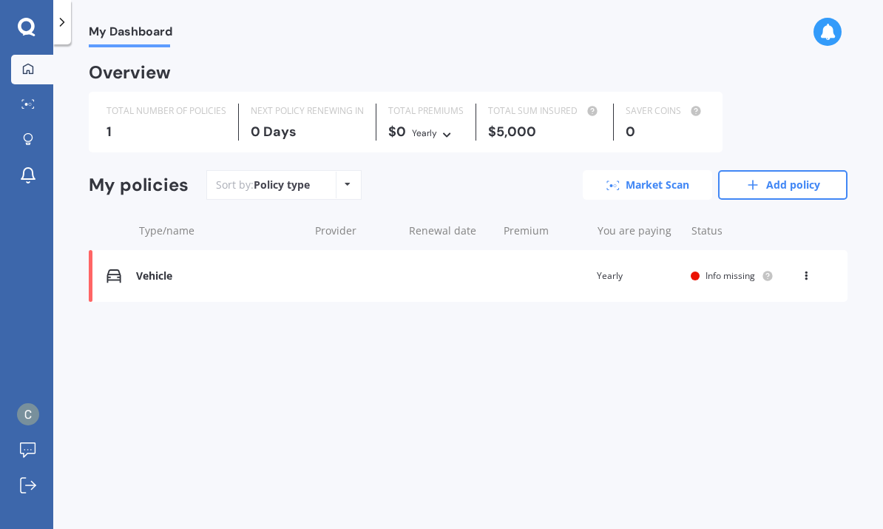
click at [675, 184] on link "Market Scan" at bounding box center [647, 185] width 129 height 30
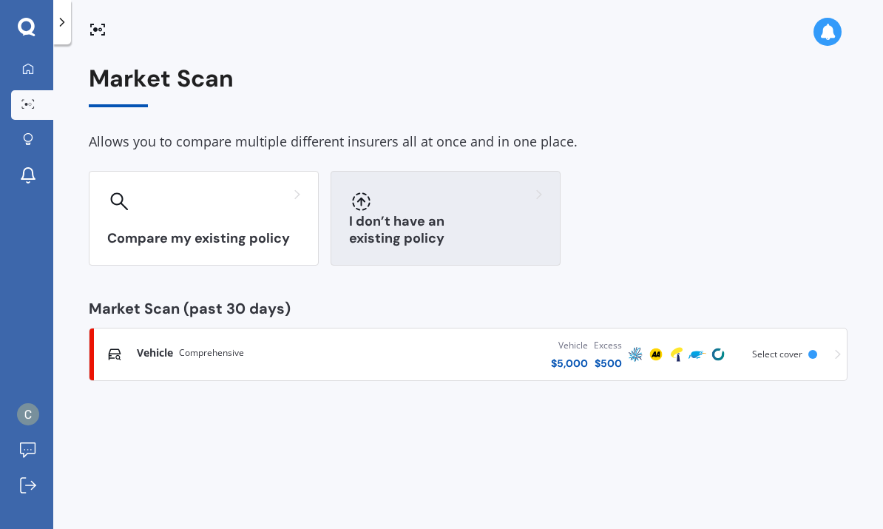
click at [498, 205] on div at bounding box center [445, 201] width 193 height 24
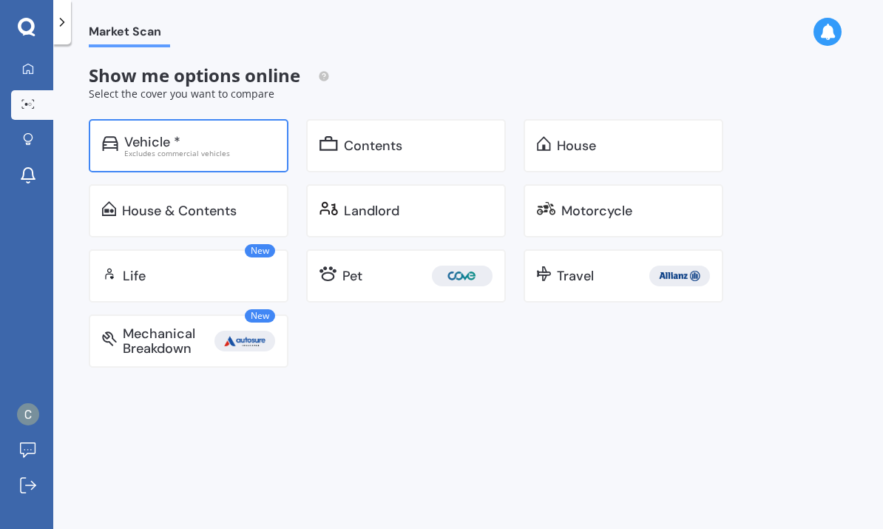
click at [147, 143] on div "Vehicle *" at bounding box center [152, 142] width 56 height 15
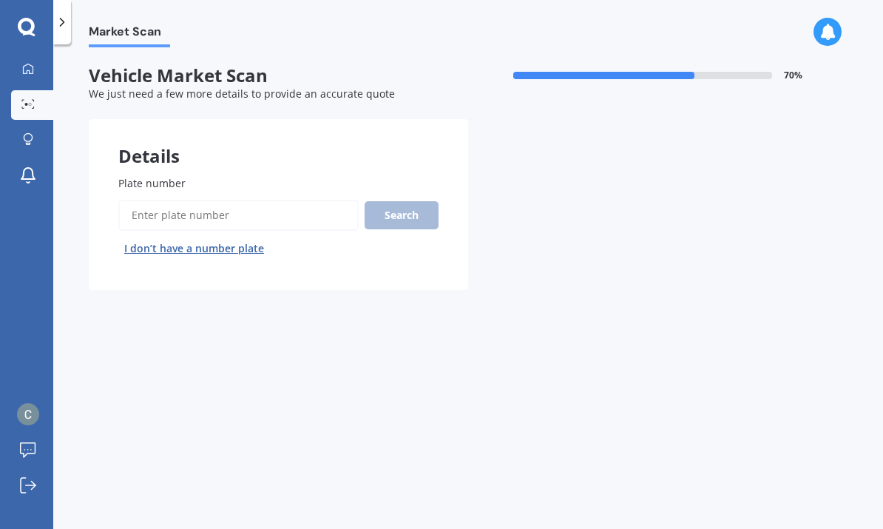
click at [147, 246] on button "I don’t have a number plate" at bounding box center [194, 249] width 152 height 24
select select "12"
select select "06"
select select "1994"
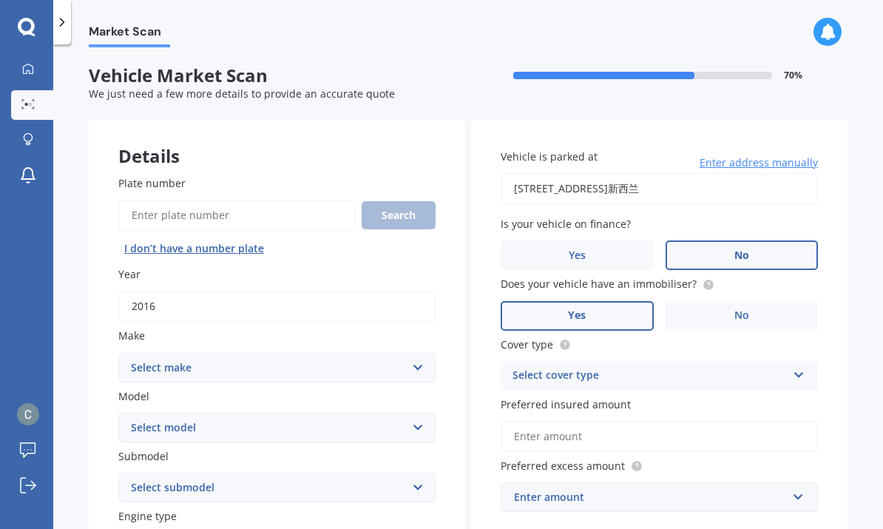
click at [142, 359] on select "Select make AC ALFA ROMEO ASTON MARTIN AUDI AUSTIN BEDFORD Bentley BMW BYD CADI…" at bounding box center [276, 368] width 317 height 30
select select "TOYOTA"
click at [411, 428] on select "Select model 4 Runner 86 Allex Allion Alphard Altezza Aqua Aristo Aurion Auris …" at bounding box center [276, 428] width 317 height 30
select select "AQUA"
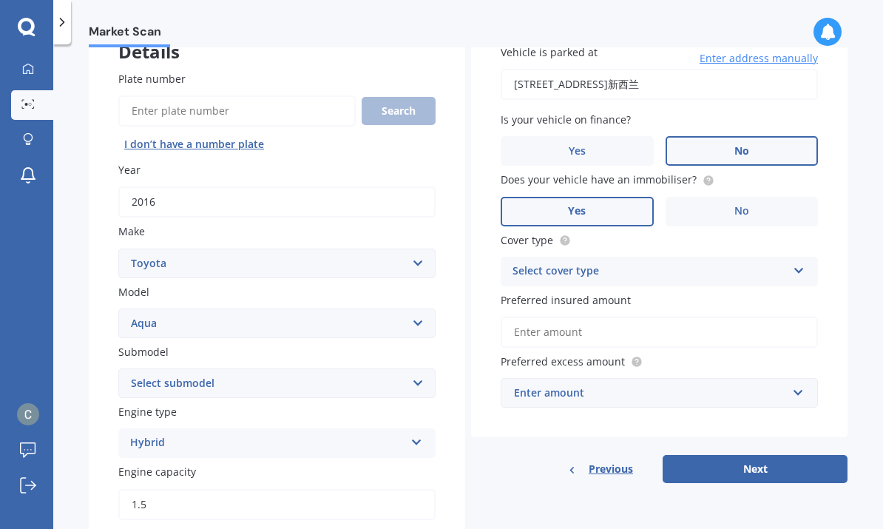
scroll to position [107, 0]
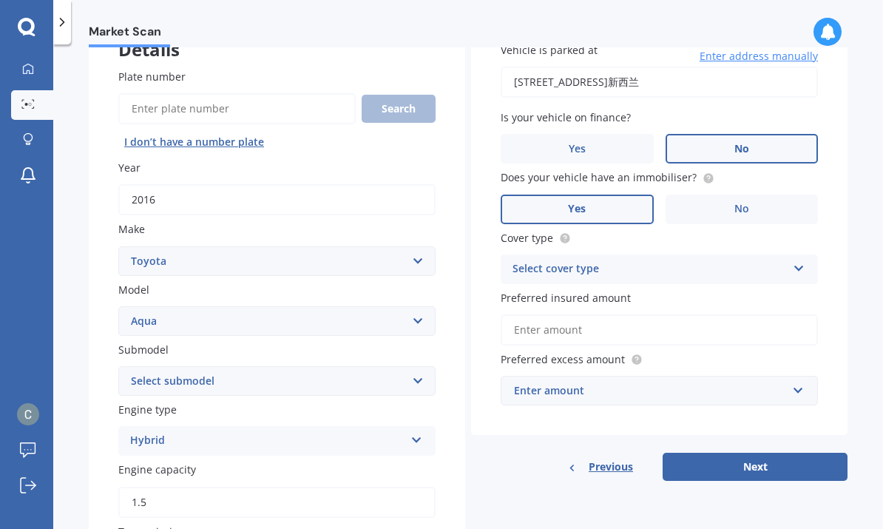
click at [405, 374] on select "Select submodel Hatchback Hybrid" at bounding box center [276, 381] width 317 height 30
select select "HATCHBACK"
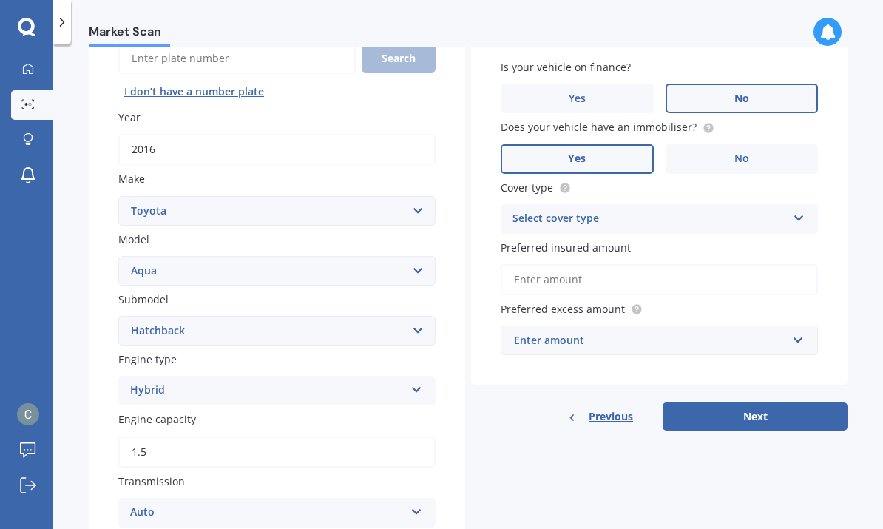
scroll to position [183, 0]
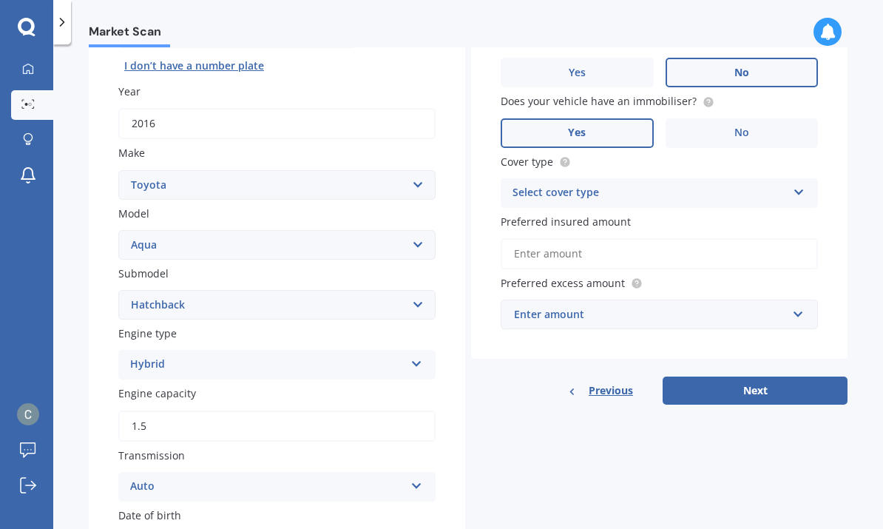
click at [398, 366] on div "Hybrid Petrol Diesel EV Hybrid" at bounding box center [276, 365] width 317 height 30
click at [392, 357] on div "Hybrid" at bounding box center [267, 365] width 275 height 18
click at [390, 362] on div "Hybrid" at bounding box center [267, 365] width 275 height 18
click at [395, 359] on div "Hybrid" at bounding box center [267, 365] width 275 height 18
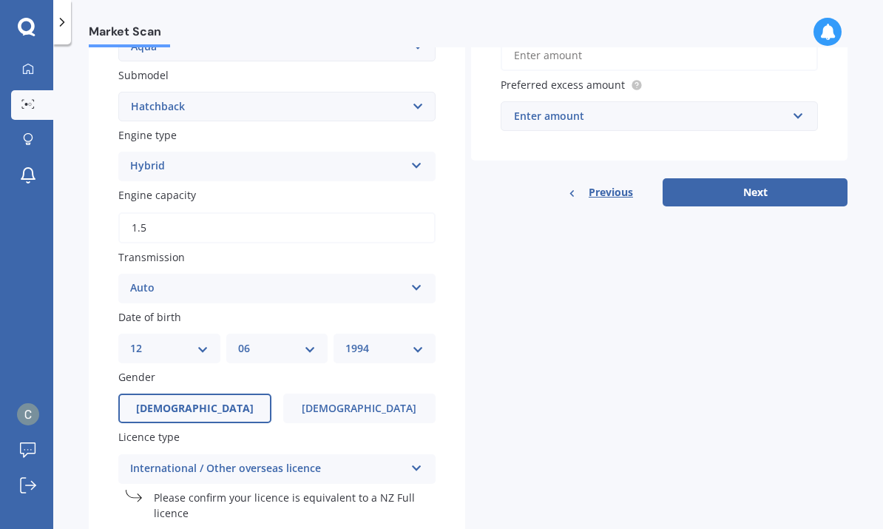
scroll to position [382, 0]
click at [411, 280] on div "Auto Auto Manual Other" at bounding box center [276, 288] width 317 height 30
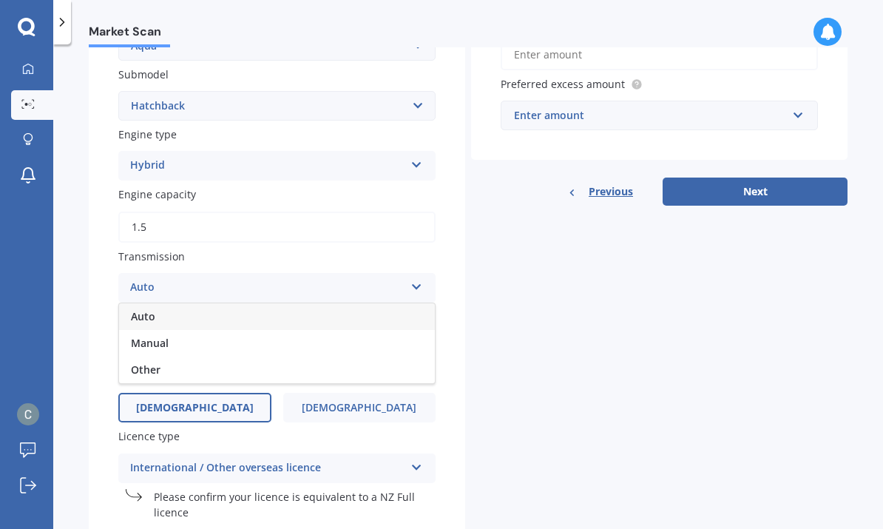
click at [416, 279] on icon at bounding box center [417, 284] width 13 height 10
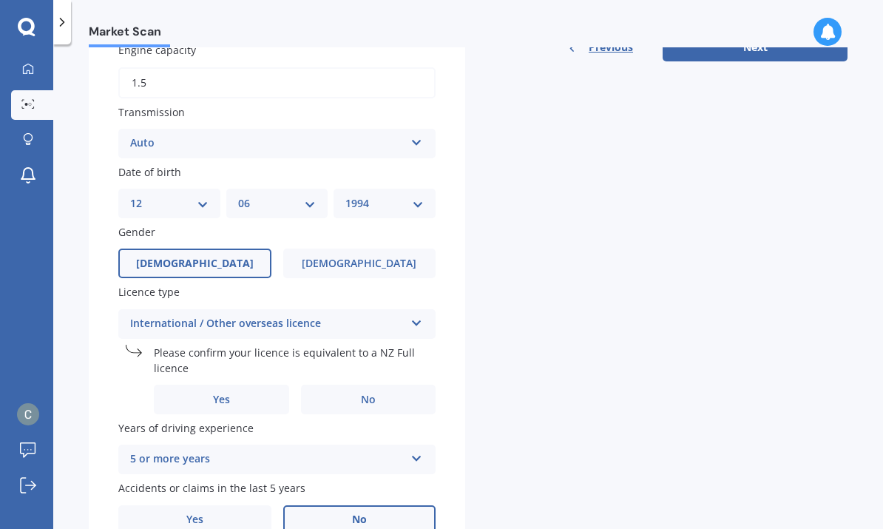
scroll to position [525, 0]
click at [413, 316] on icon at bounding box center [417, 321] width 13 height 10
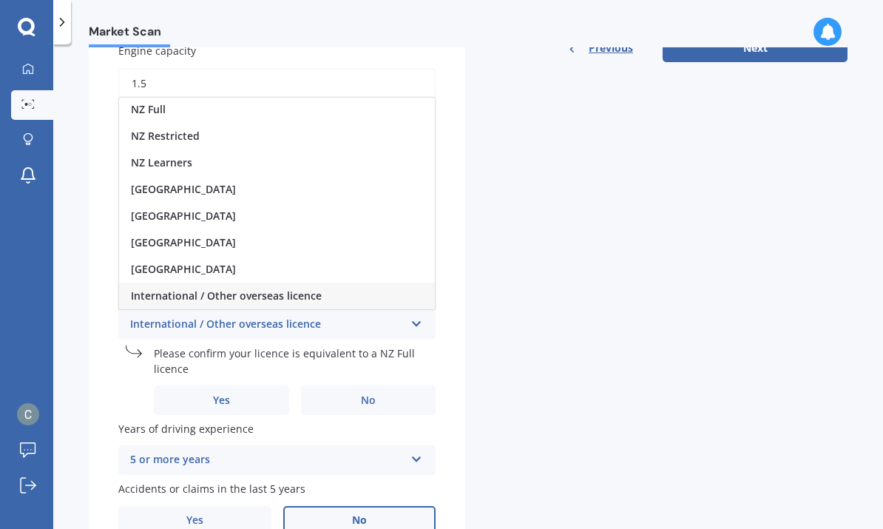
click at [415, 323] on div "International / Other overseas licence NZ Full NZ Restricted NZ Learners Austra…" at bounding box center [276, 325] width 317 height 30
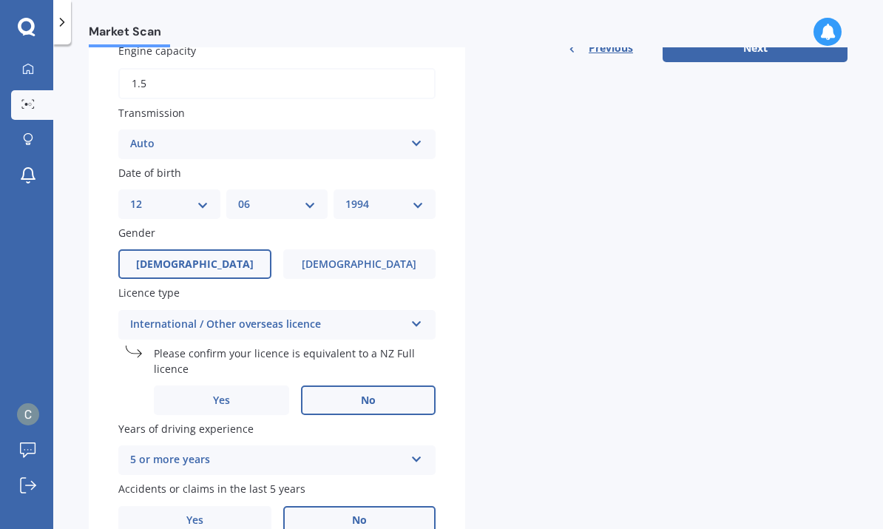
click at [392, 386] on label "No" at bounding box center [368, 401] width 135 height 30
click at [0, 0] on input "No" at bounding box center [0, 0] width 0 height 0
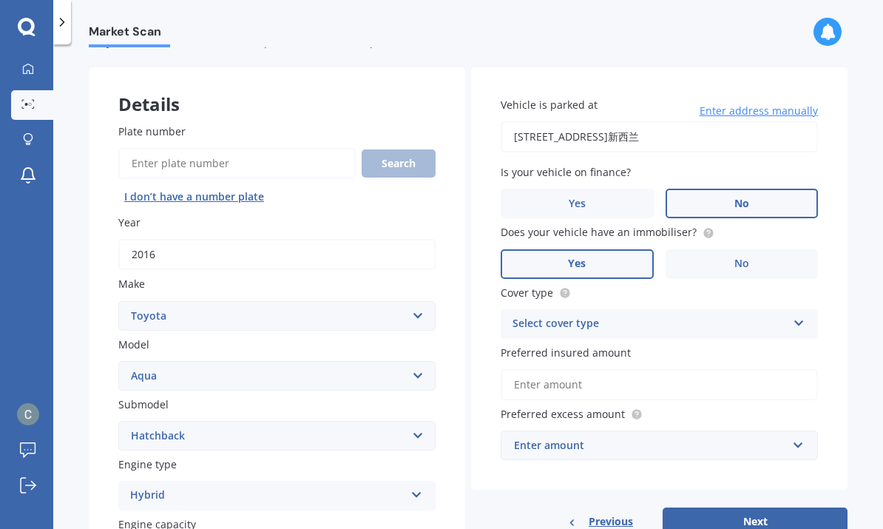
scroll to position [70, 0]
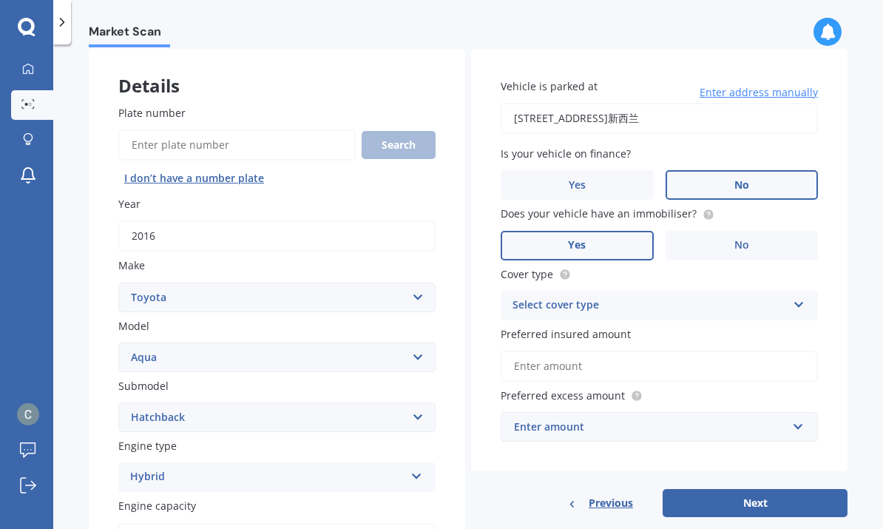
click at [790, 291] on div "Select cover type Comprehensive Third Party, Fire & Theft Third Party" at bounding box center [659, 306] width 317 height 30
click at [677, 321] on div "Comprehensive" at bounding box center [660, 334] width 316 height 27
click at [677, 351] on input "Preferred insured amount" at bounding box center [659, 366] width 317 height 31
click at [794, 413] on input "text" at bounding box center [654, 427] width 304 height 28
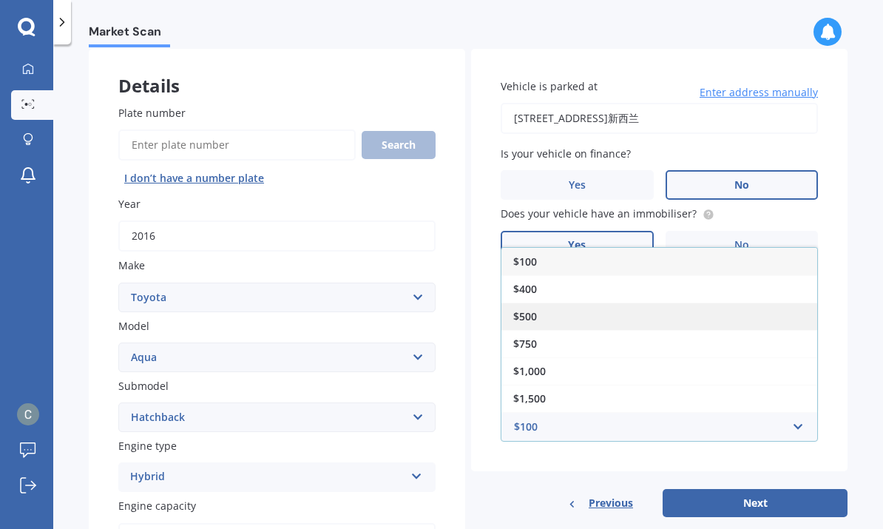
click at [525, 309] on span "$500" at bounding box center [526, 316] width 24 height 14
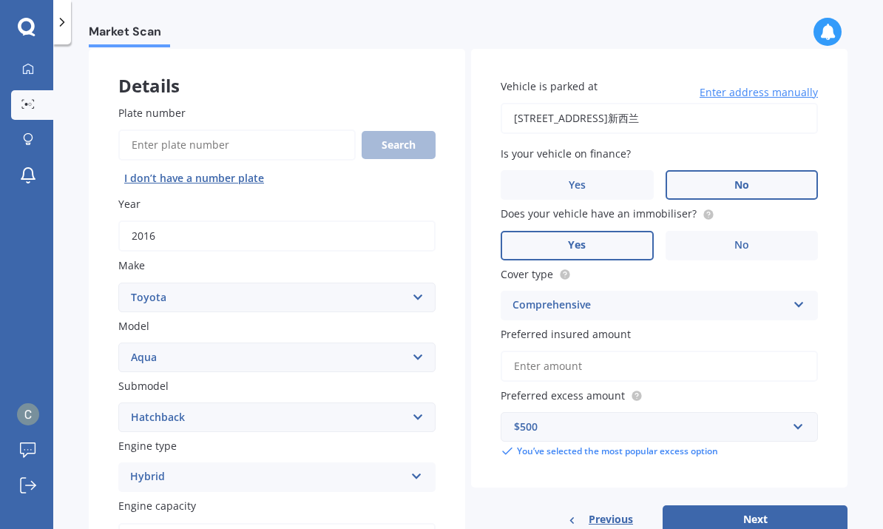
click at [666, 351] on input "Preferred insured amount" at bounding box center [659, 366] width 317 height 31
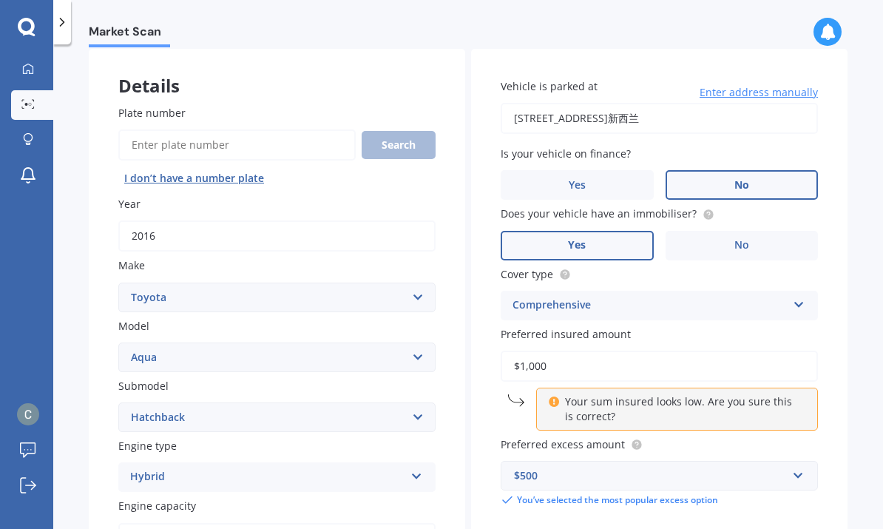
type input "$10,000"
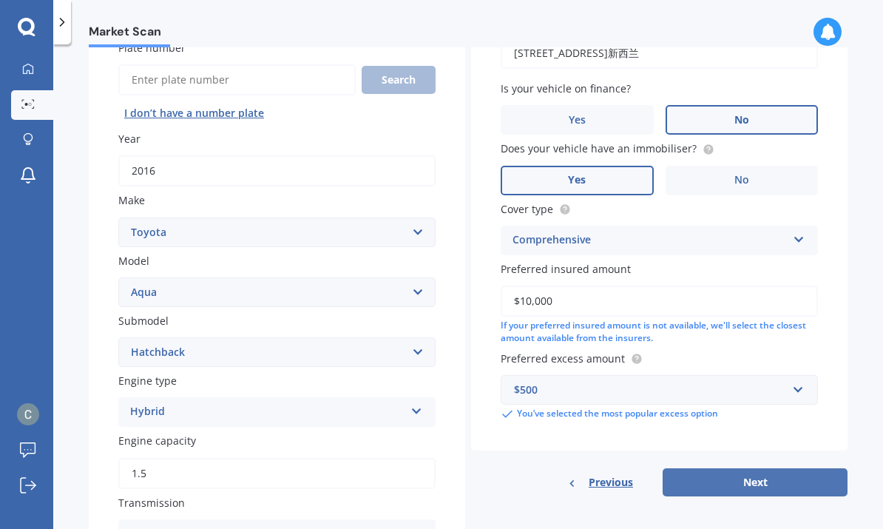
click at [773, 468] on button "Next" at bounding box center [755, 482] width 185 height 28
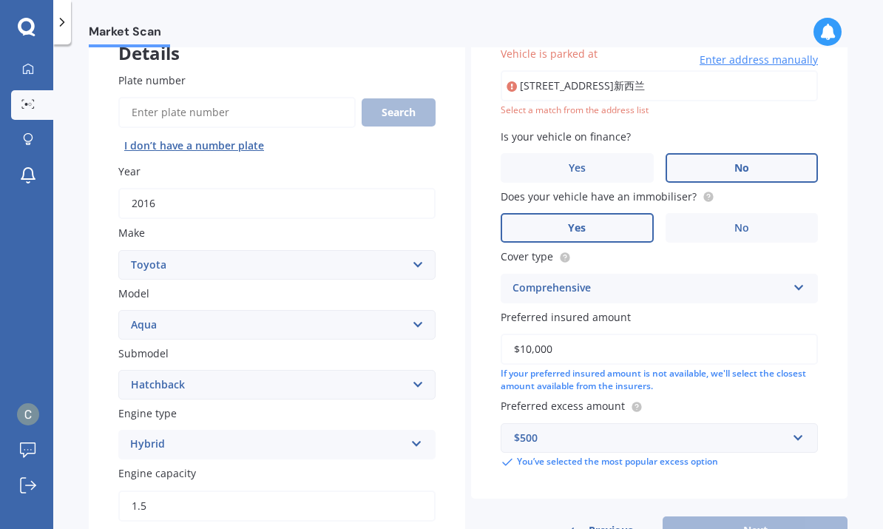
scroll to position [47, 0]
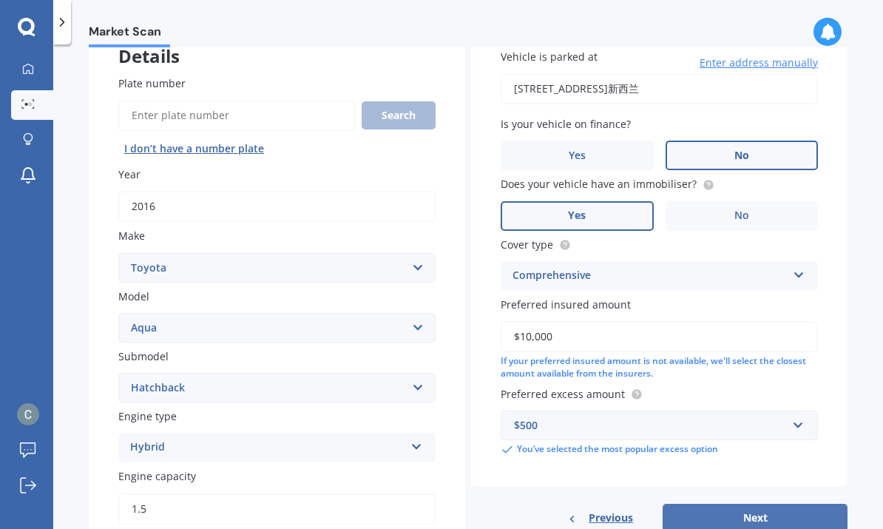
click at [775, 504] on button "Next" at bounding box center [755, 518] width 185 height 28
select select "12"
select select "06"
select select "1994"
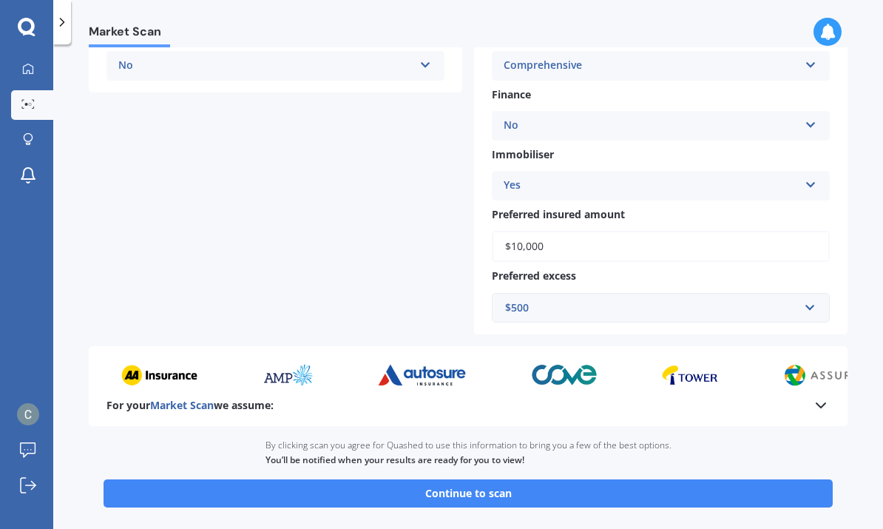
scroll to position [464, 0]
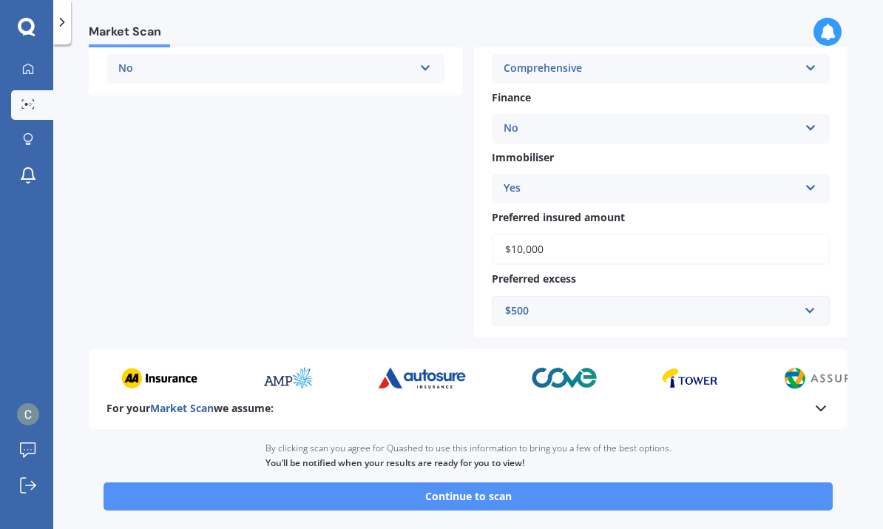
click at [686, 482] on button "Continue to scan" at bounding box center [469, 496] width 730 height 28
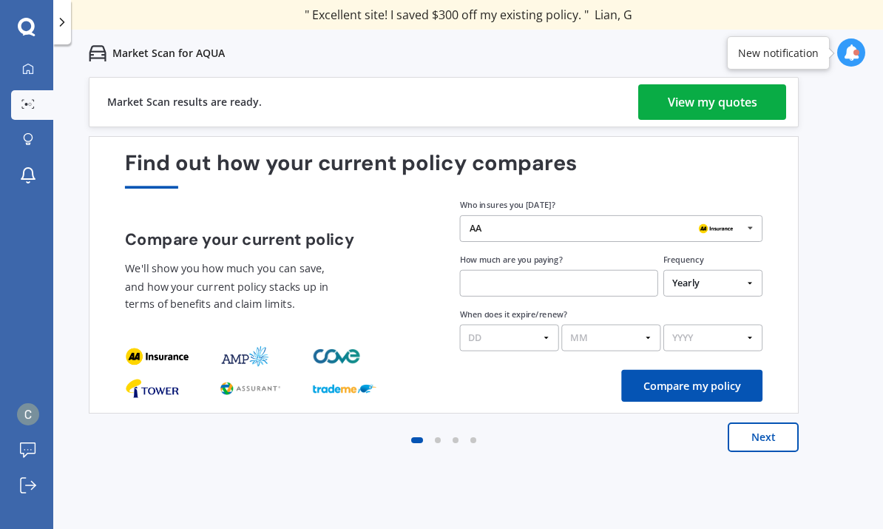
click at [736, 94] on div "View my quotes" at bounding box center [713, 102] width 90 height 36
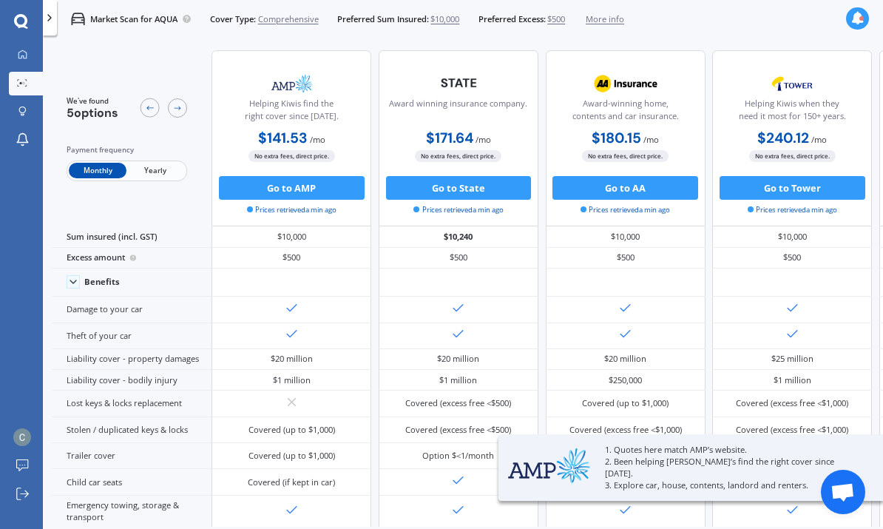
click at [155, 172] on span "Yearly" at bounding box center [156, 171] width 58 height 16
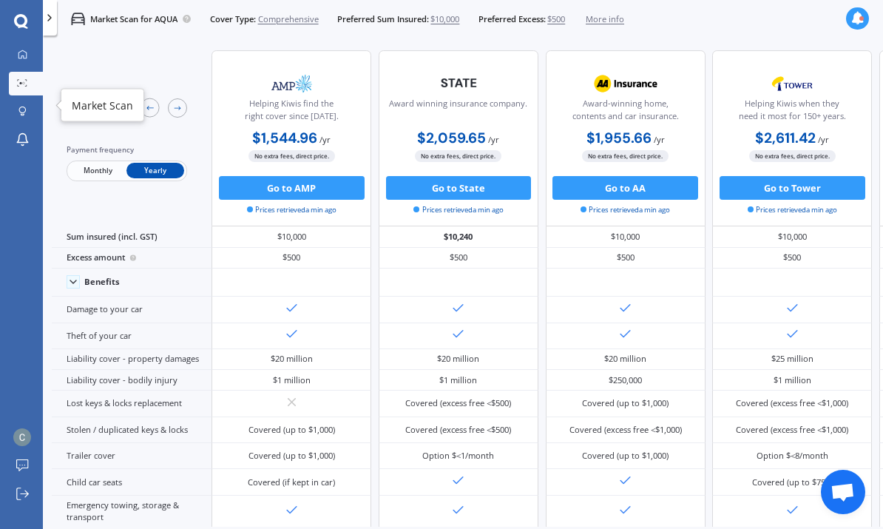
click at [21, 81] on icon at bounding box center [22, 82] width 10 height 7
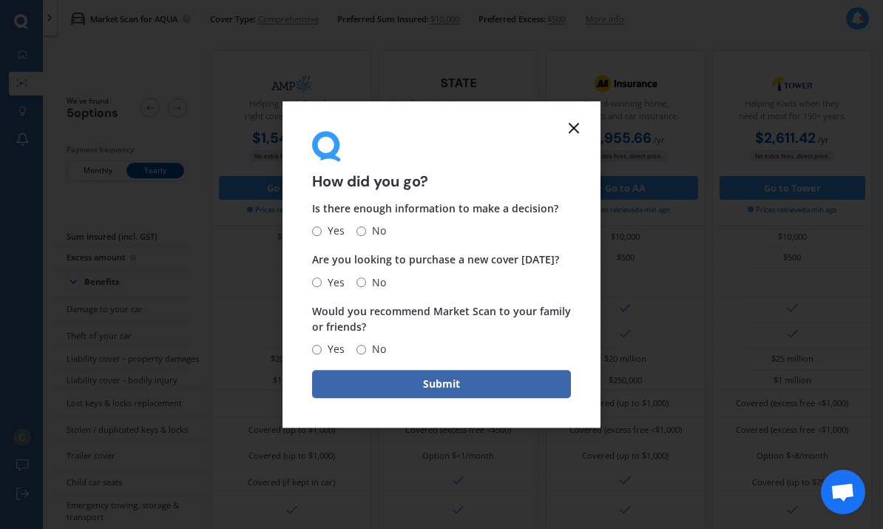
click at [337, 234] on span "Yes" at bounding box center [333, 232] width 23 height 18
click at [322, 234] on input "Yes" at bounding box center [317, 231] width 10 height 10
radio input "true"
click at [332, 283] on span "Yes" at bounding box center [333, 283] width 23 height 18
click at [322, 283] on input "Yes" at bounding box center [317, 282] width 10 height 10
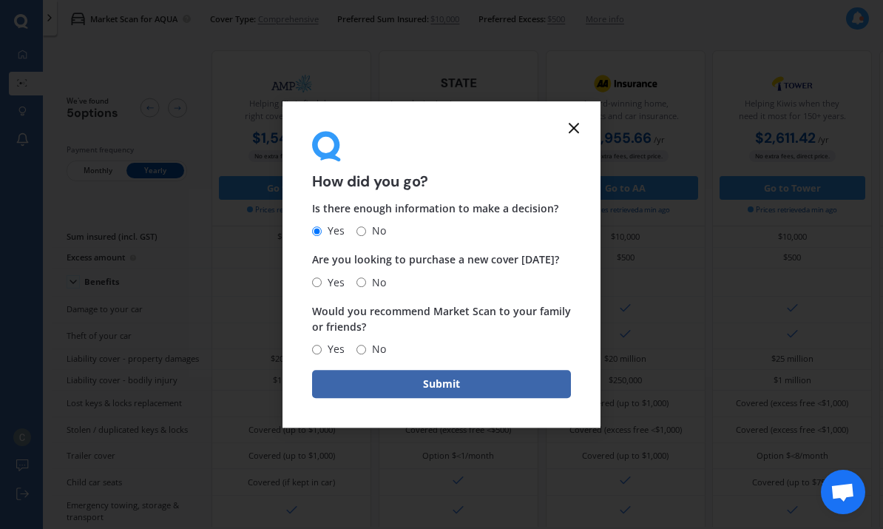
radio input "true"
click at [334, 346] on span "Yes" at bounding box center [333, 349] width 23 height 18
click at [322, 346] on input "Yes" at bounding box center [317, 350] width 10 height 10
radio input "true"
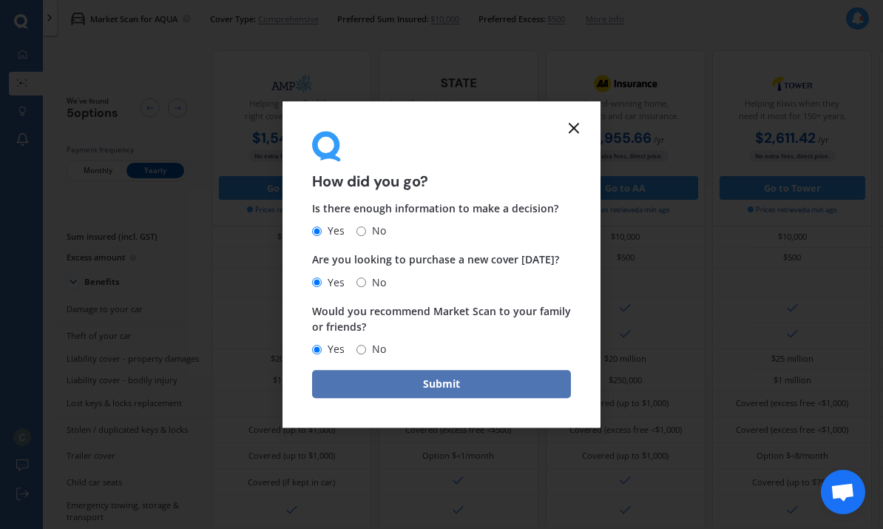
click at [454, 387] on button "Submit" at bounding box center [441, 384] width 259 height 28
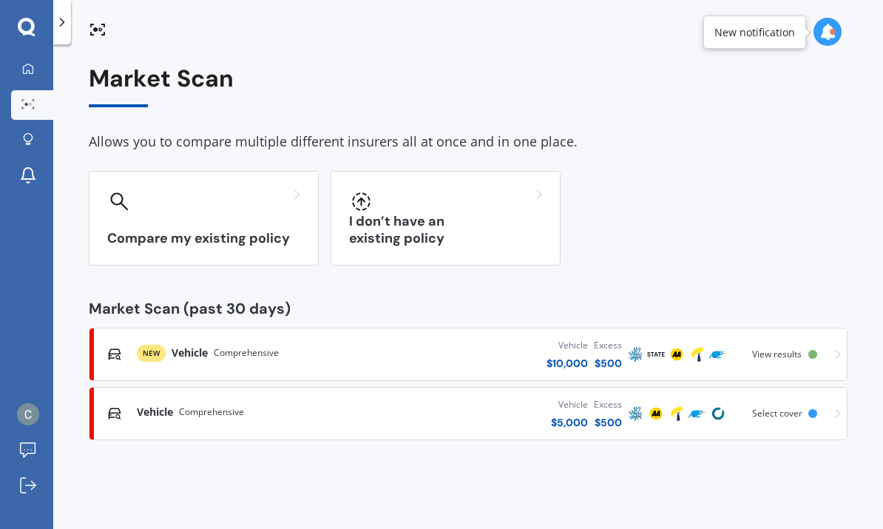
click at [839, 411] on icon at bounding box center [838, 414] width 6 height 10
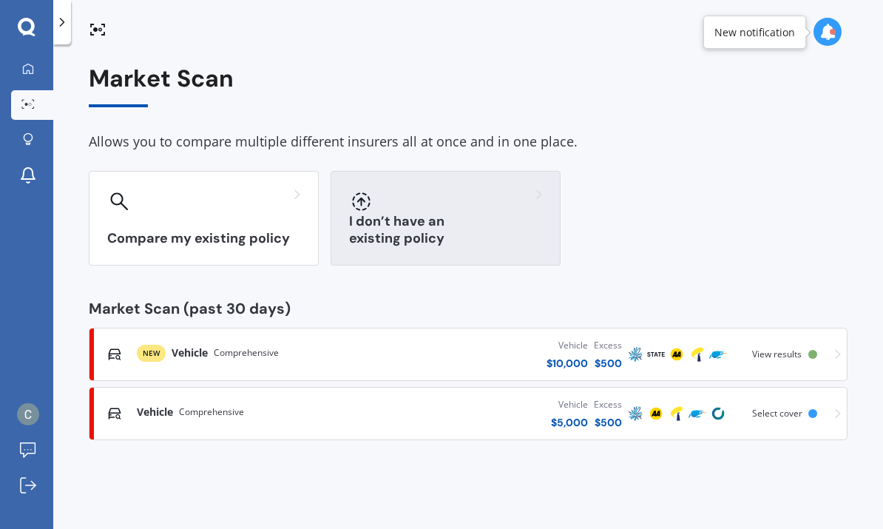
click at [500, 209] on div at bounding box center [445, 201] width 193 height 24
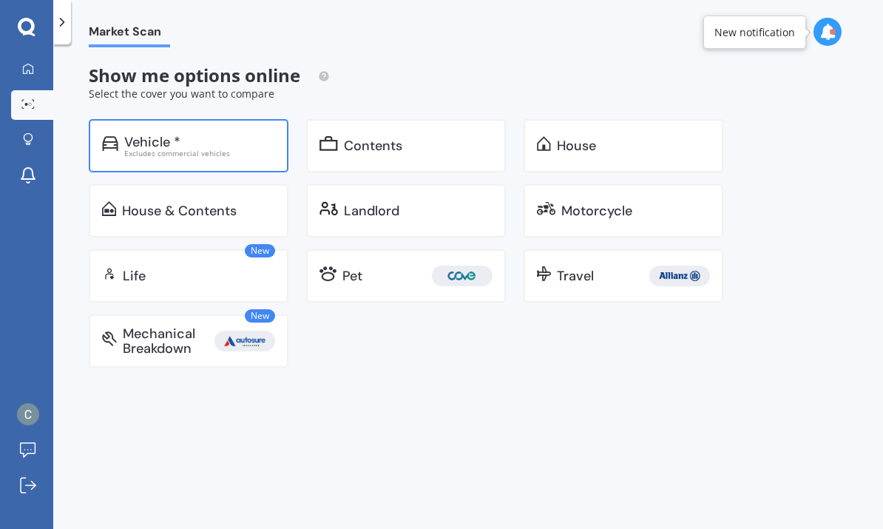
click at [146, 144] on div "Vehicle *" at bounding box center [152, 142] width 56 height 15
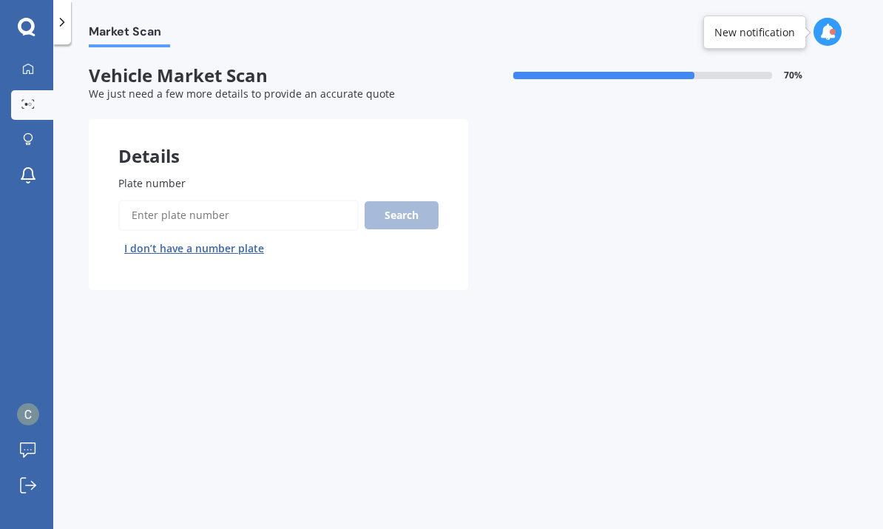
click at [147, 209] on input "Plate number" at bounding box center [238, 215] width 240 height 31
click at [161, 245] on button "I don’t have a number plate" at bounding box center [194, 249] width 152 height 24
select select "12"
select select "06"
select select "1994"
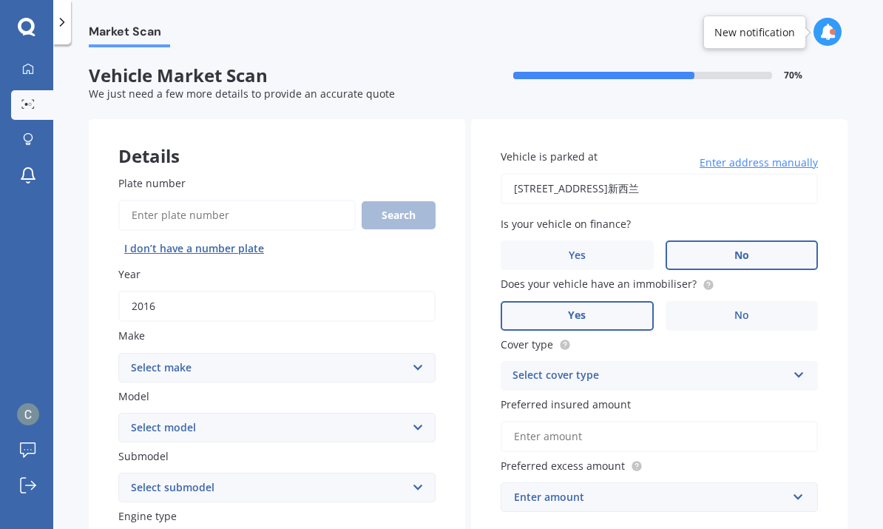
click at [309, 303] on input "2016" at bounding box center [276, 306] width 317 height 31
click at [388, 376] on select "Select make AC ALFA ROMEO ASTON MARTIN AUDI AUSTIN BEDFORD Bentley BMW BYD CADI…" at bounding box center [276, 368] width 317 height 30
select select "HONDA"
click at [404, 425] on select "Select model Accord Acty Acura Airwave Ascot Avancier Beat Capa City Civic Conc…" at bounding box center [276, 428] width 317 height 30
select select "FIT"
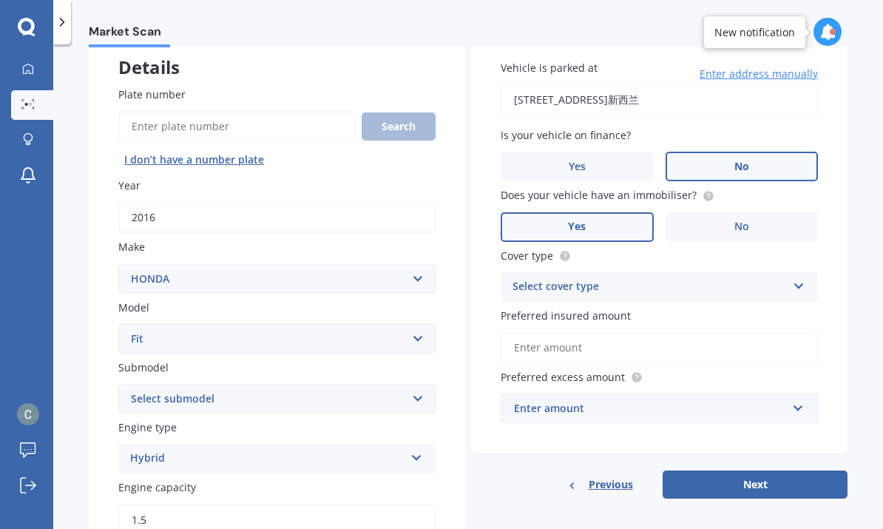
scroll to position [90, 0]
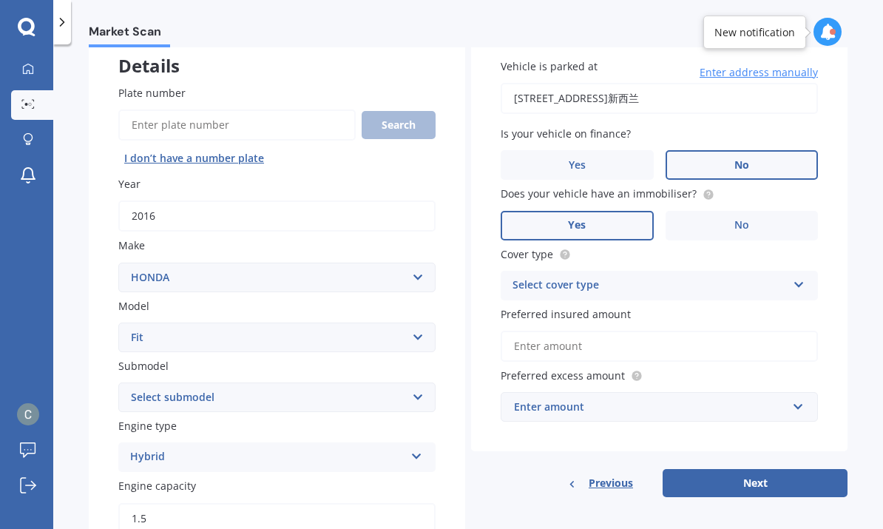
click at [389, 394] on select "Select submodel Diesel EV Hybrid Petrol" at bounding box center [276, 398] width 317 height 30
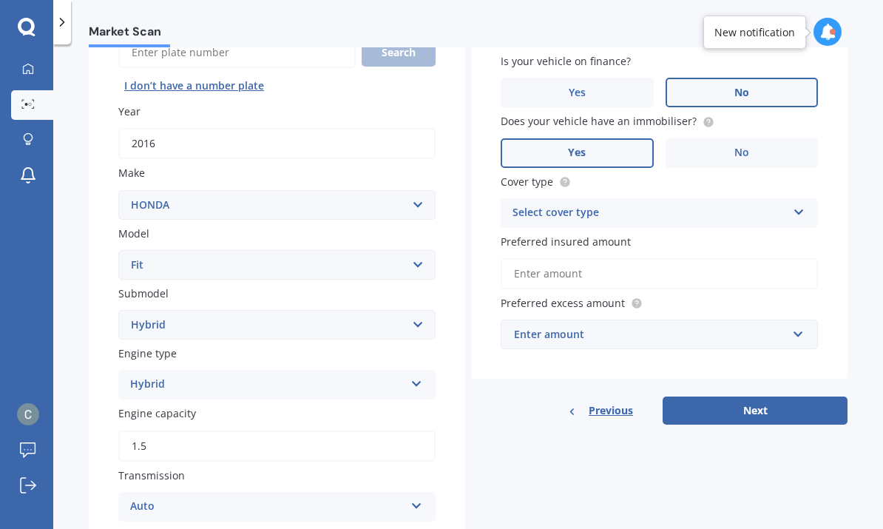
scroll to position [165, 0]
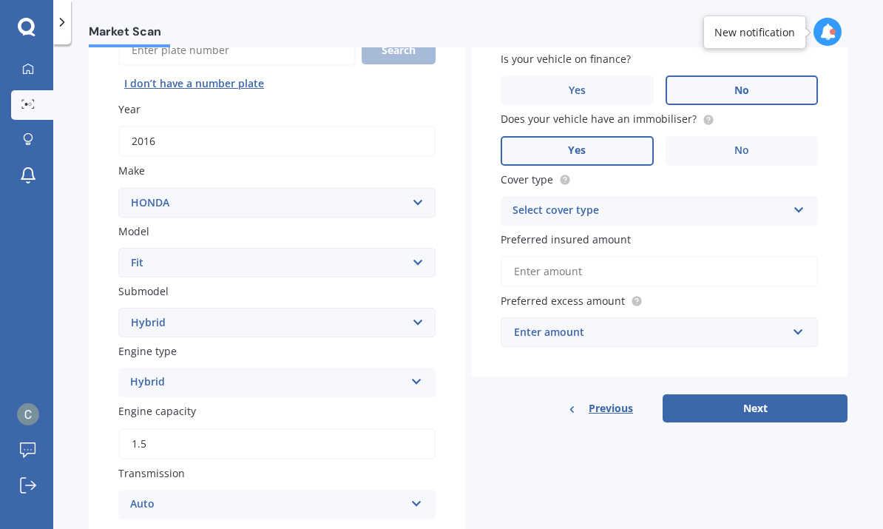
click at [414, 374] on icon at bounding box center [417, 379] width 13 height 10
click at [170, 484] on div "Hybrid" at bounding box center [277, 491] width 316 height 27
click at [399, 325] on select "Select submodel Diesel EV Hybrid Petrol" at bounding box center [276, 323] width 317 height 30
select select "PETROL"
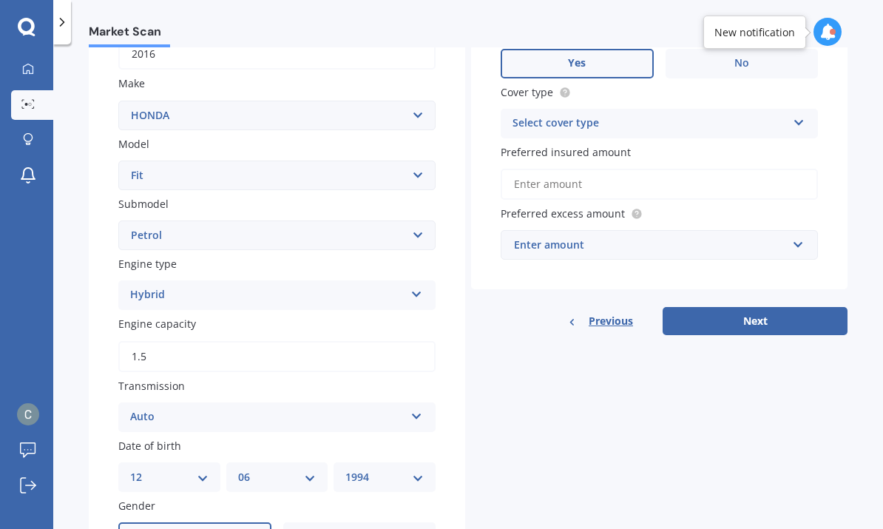
scroll to position [257, 0]
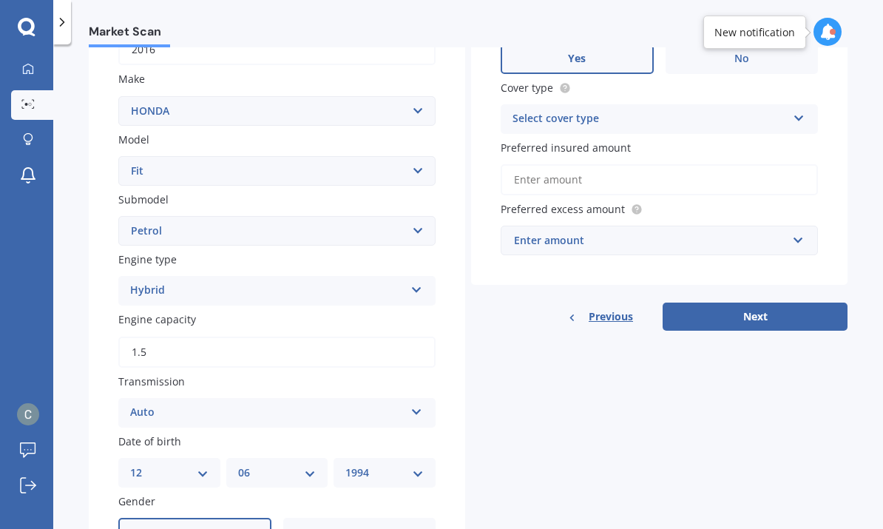
click at [403, 352] on input "1.5" at bounding box center [276, 352] width 317 height 31
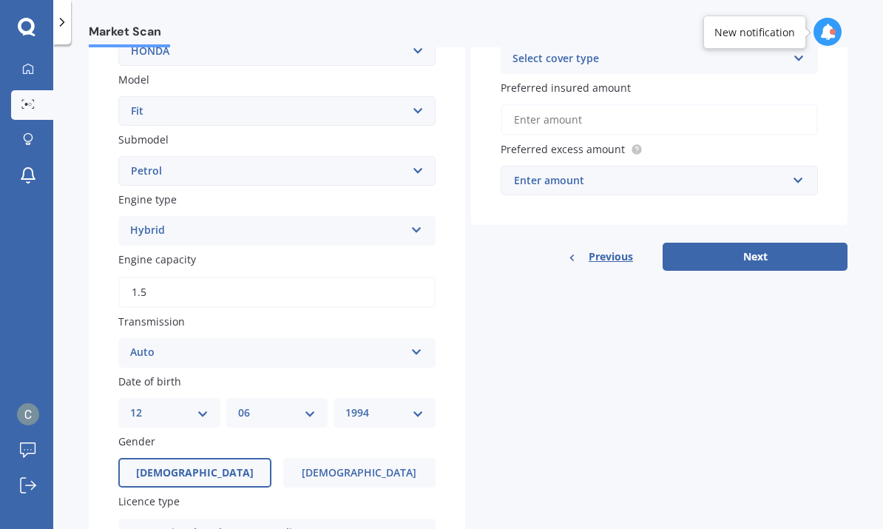
scroll to position [318, 0]
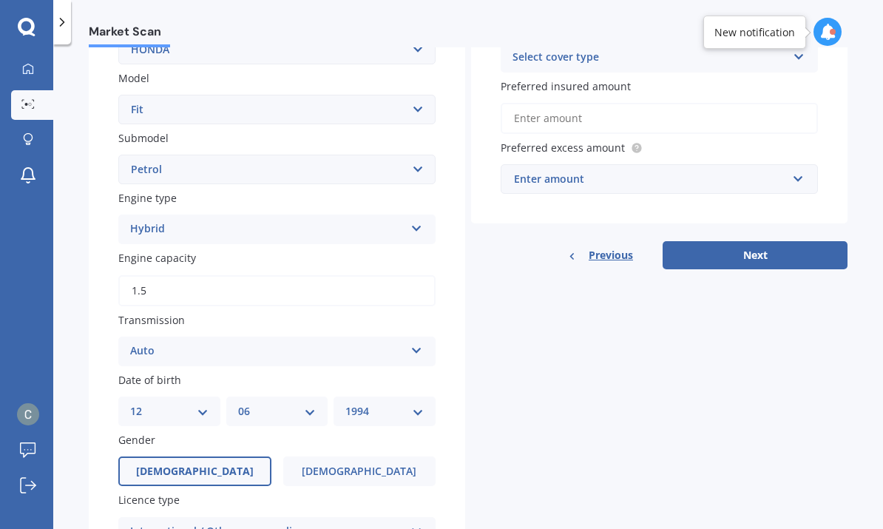
click at [417, 161] on select "Select submodel Diesel EV Hybrid Petrol" at bounding box center [276, 170] width 317 height 30
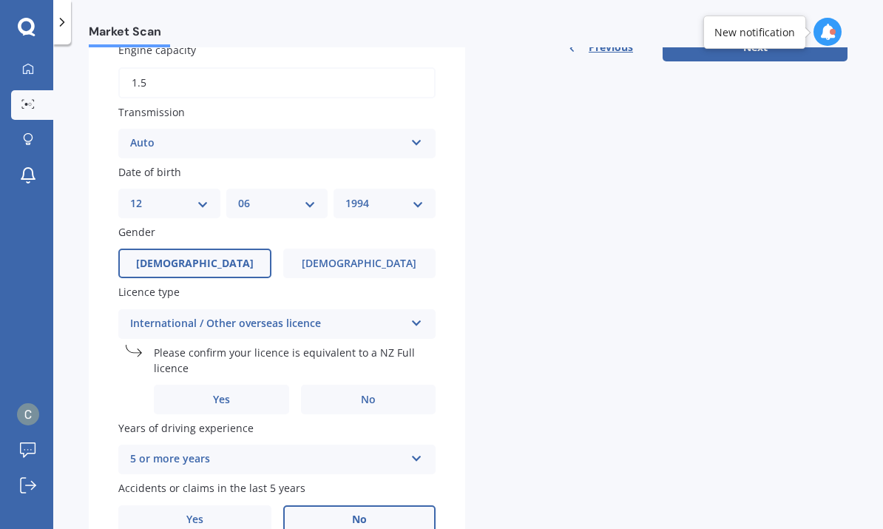
scroll to position [525, 0]
click at [402, 389] on label "No" at bounding box center [368, 401] width 135 height 30
click at [0, 0] on input "No" at bounding box center [0, 0] width 0 height 0
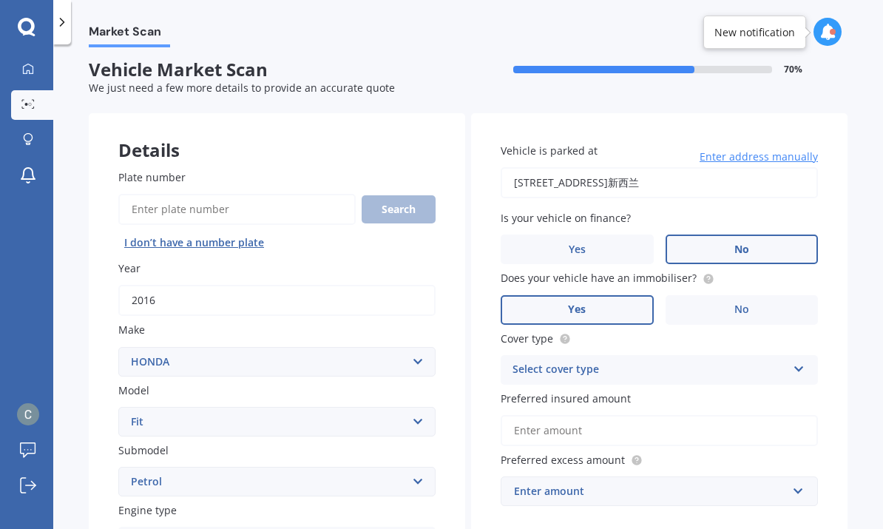
scroll to position [6, 0]
click at [737, 361] on div "Select cover type" at bounding box center [650, 370] width 275 height 18
click at [664, 386] on div "Comprehensive" at bounding box center [660, 399] width 316 height 27
click at [690, 415] on input "Preferred insured amount" at bounding box center [659, 430] width 317 height 31
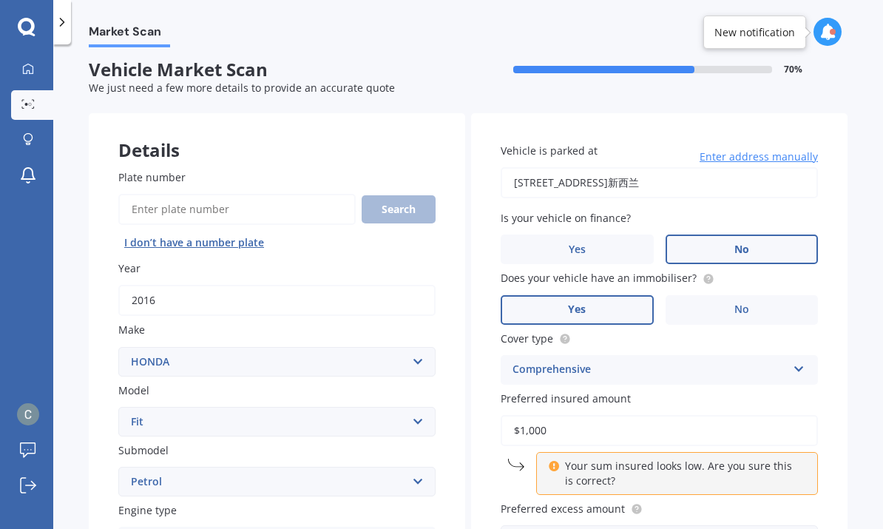
type input "$10,000"
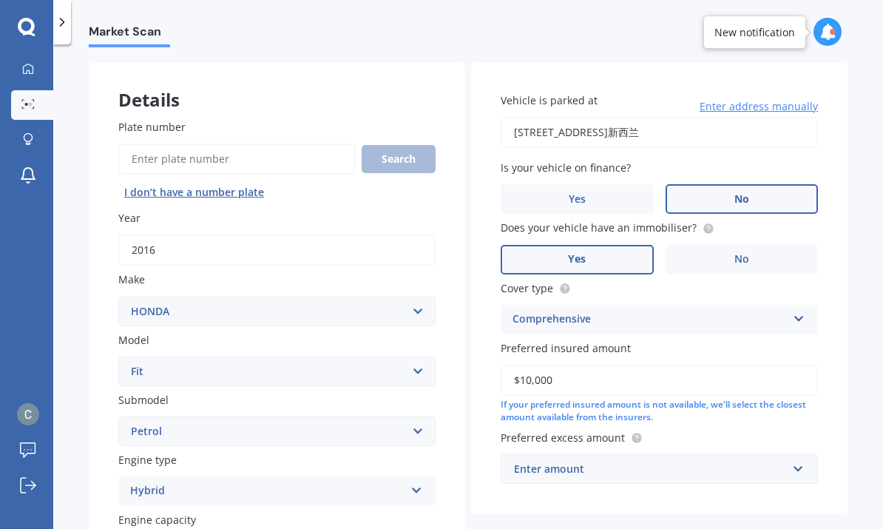
scroll to position [59, 0]
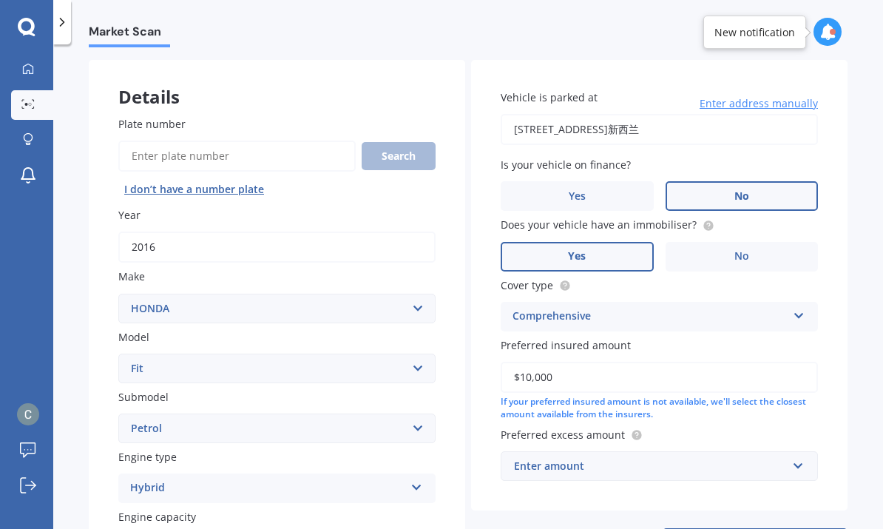
click at [716, 458] on div "Enter amount" at bounding box center [650, 466] width 273 height 16
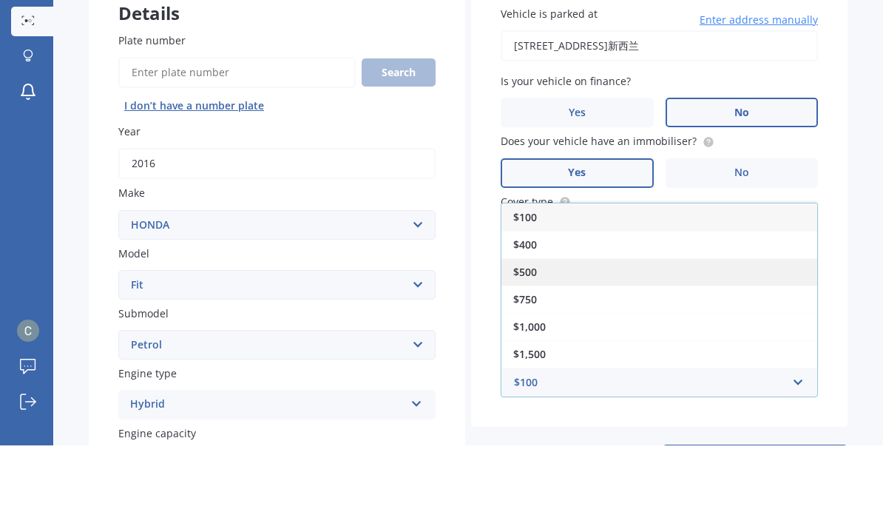
click at [529, 349] on span "$500" at bounding box center [526, 356] width 24 height 14
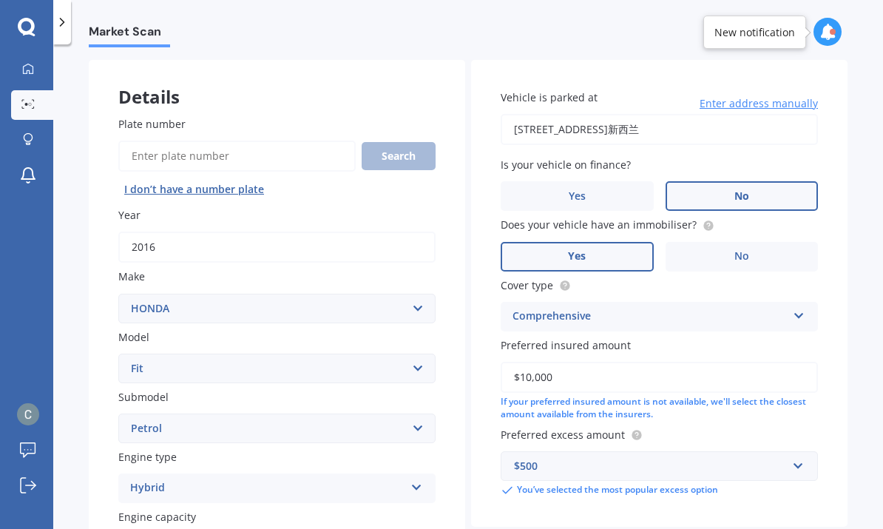
select select "12"
select select "06"
select select "1994"
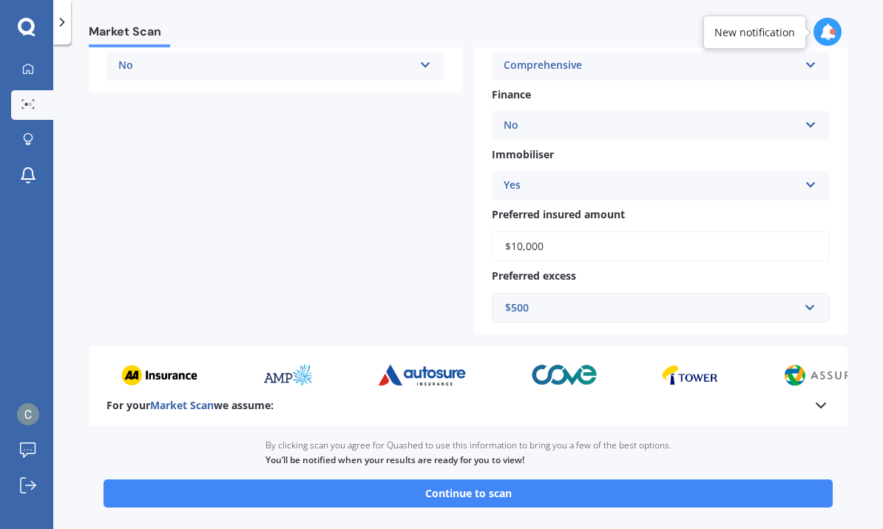
scroll to position [464, 0]
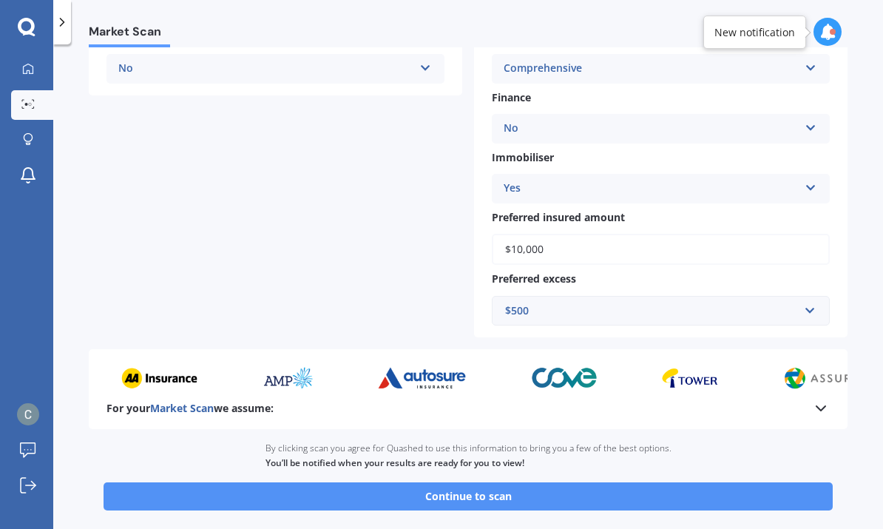
click at [604, 482] on button "Continue to scan" at bounding box center [469, 496] width 730 height 28
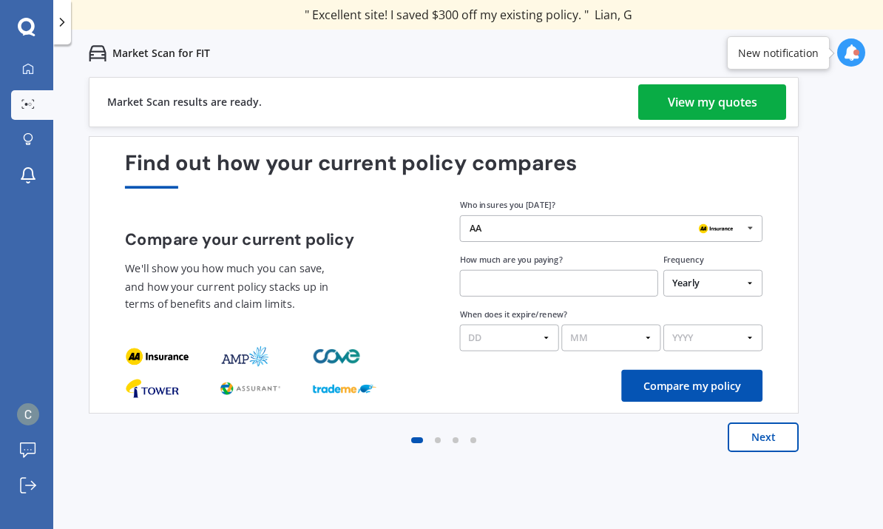
click at [747, 99] on div "View my quotes" at bounding box center [713, 102] width 90 height 36
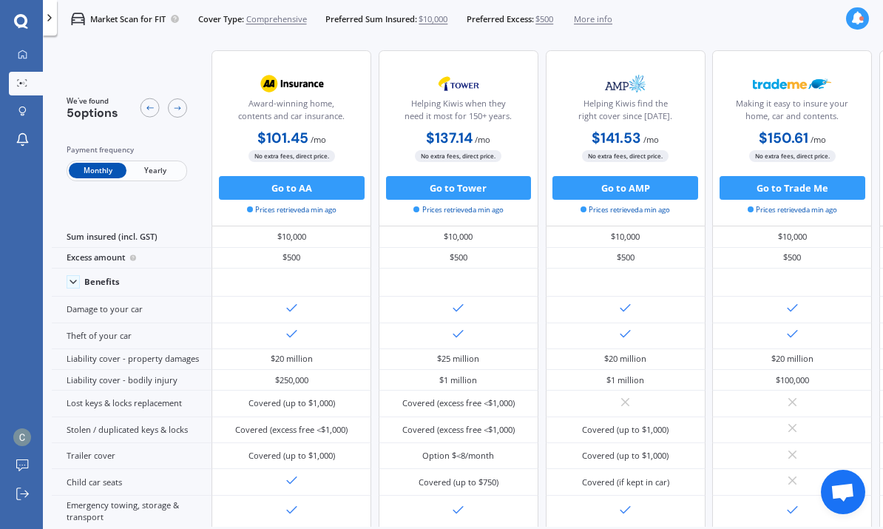
click at [149, 176] on span "Yearly" at bounding box center [156, 171] width 58 height 16
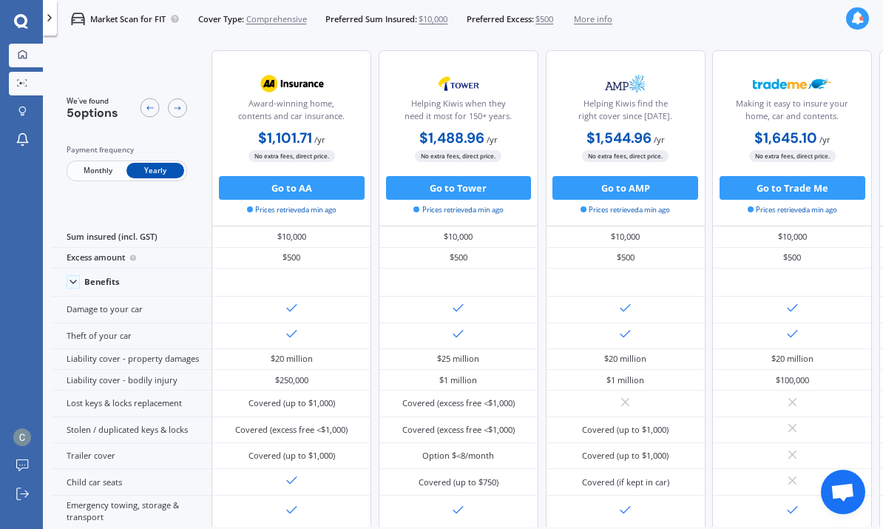
click at [21, 55] on icon at bounding box center [23, 55] width 10 height 10
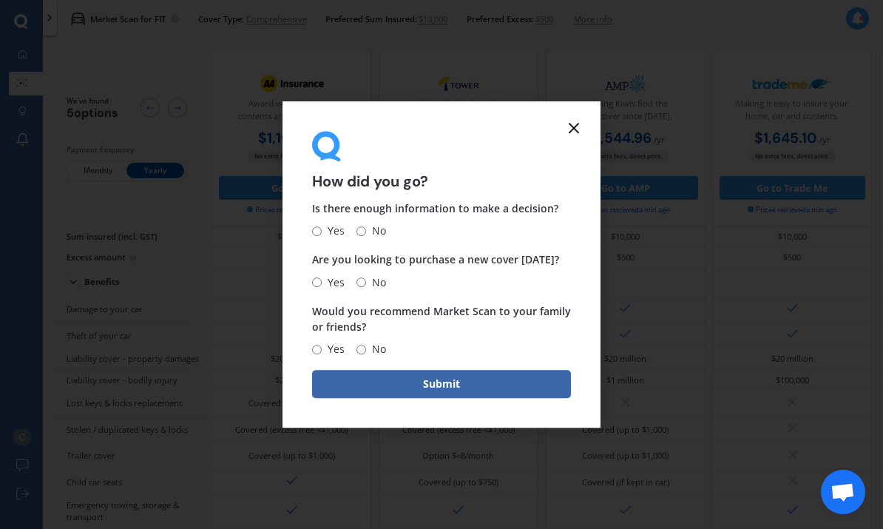
click at [571, 126] on icon at bounding box center [574, 128] width 18 height 18
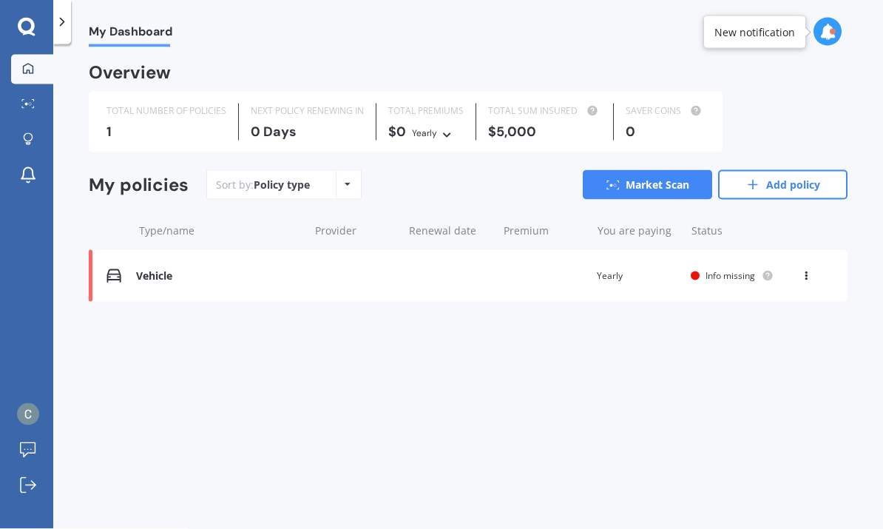
click at [141, 283] on div "Vehicle Renewal date Premium You are paying Yearly Status Info missing View opt…" at bounding box center [468, 276] width 759 height 52
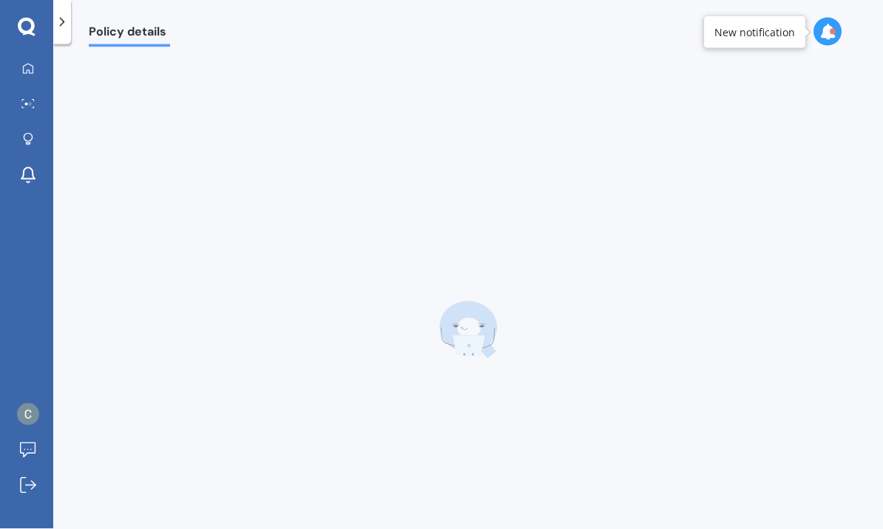
scroll to position [2, 0]
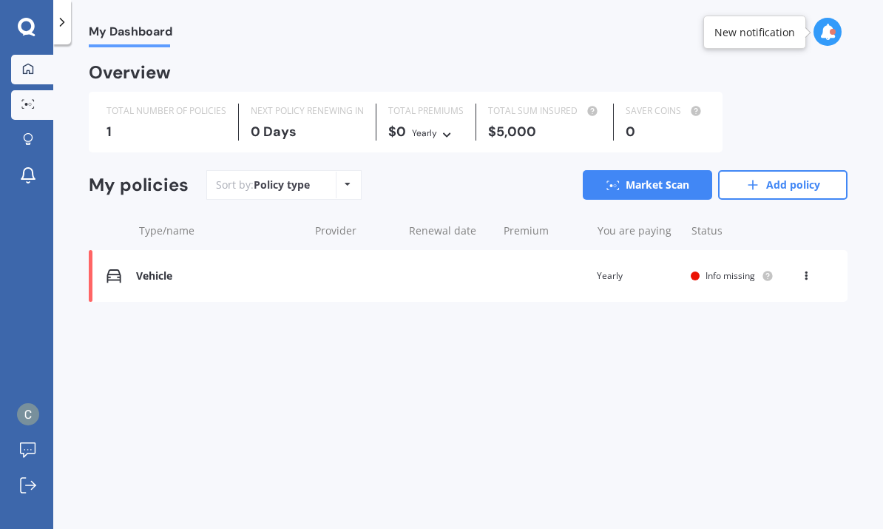
click at [29, 105] on icon at bounding box center [27, 104] width 13 height 10
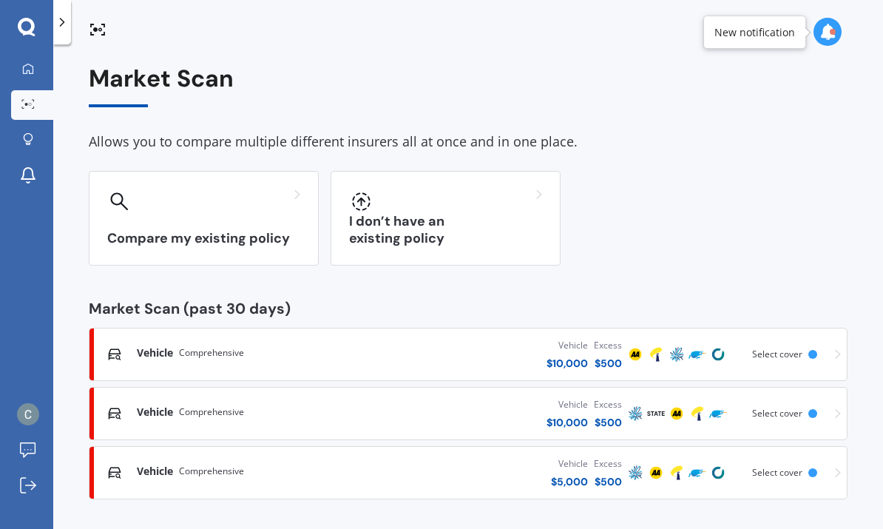
scroll to position [49, 0]
click at [835, 332] on div "Vehicle Comprehensive Vehicle $ 10,000 Excess $ 500 Scanned 2 minutes ago Selec…" at bounding box center [468, 354] width 746 height 44
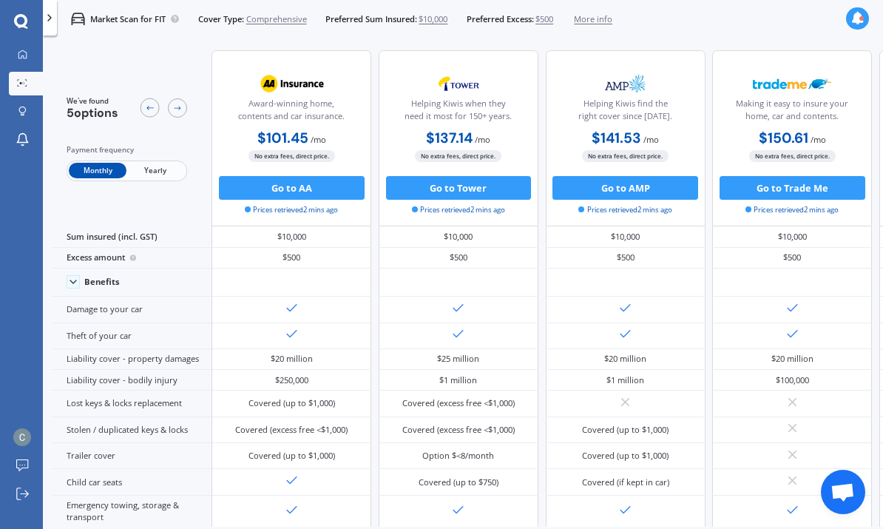
click at [161, 163] on span "Yearly" at bounding box center [156, 171] width 58 height 16
click at [104, 163] on span "Monthly" at bounding box center [98, 171] width 58 height 16
click at [152, 163] on span "Yearly" at bounding box center [156, 171] width 58 height 16
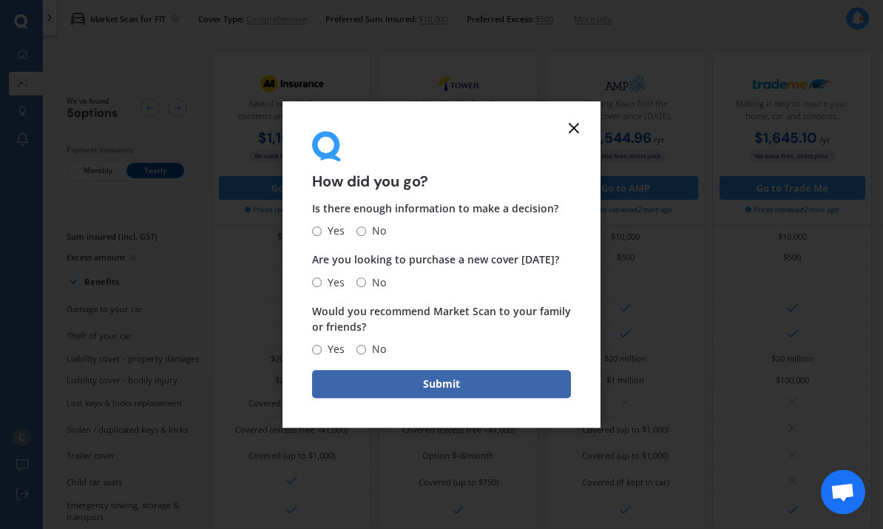
click at [578, 123] on icon at bounding box center [574, 128] width 18 height 18
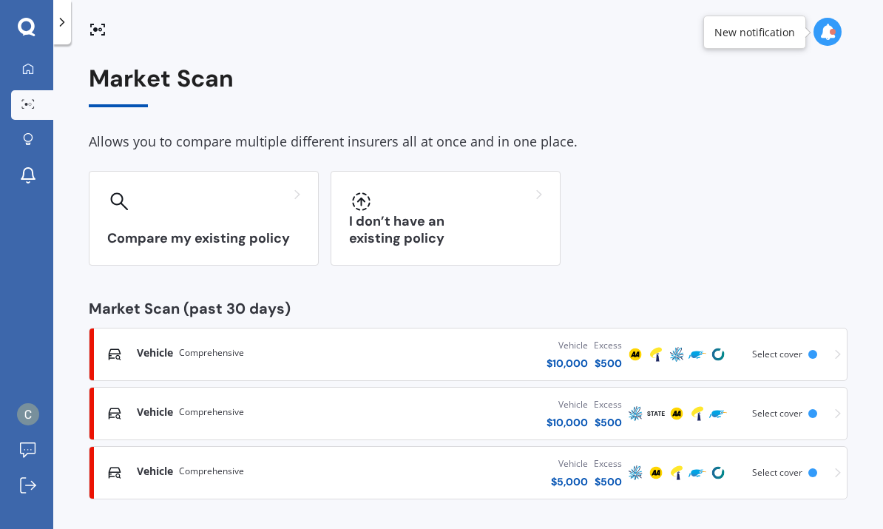
click at [199, 346] on span "Comprehensive" at bounding box center [211, 353] width 65 height 15
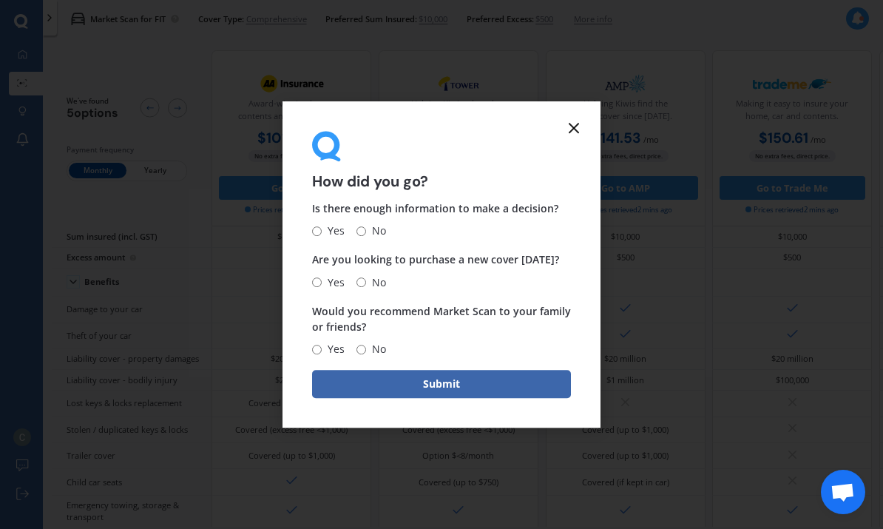
click at [582, 119] on form "How did you go? Is there enough information to make a decision? Yes No Are you …" at bounding box center [442, 264] width 318 height 327
click at [577, 130] on icon at bounding box center [574, 128] width 18 height 18
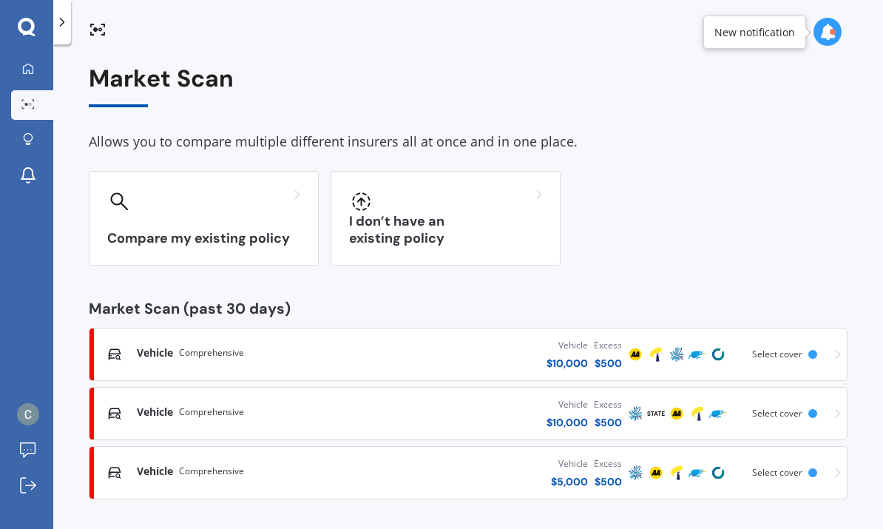
click at [226, 451] on div "Vehicle Comprehensive Vehicle $ 5,000 Excess $ 500 Scanned 5 hours ago Select c…" at bounding box center [468, 473] width 746 height 44
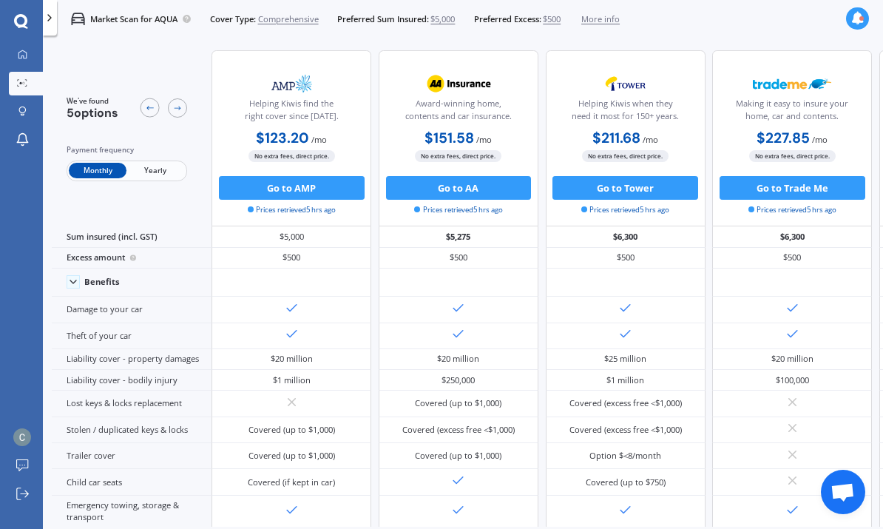
click at [147, 163] on span "Yearly" at bounding box center [156, 171] width 58 height 16
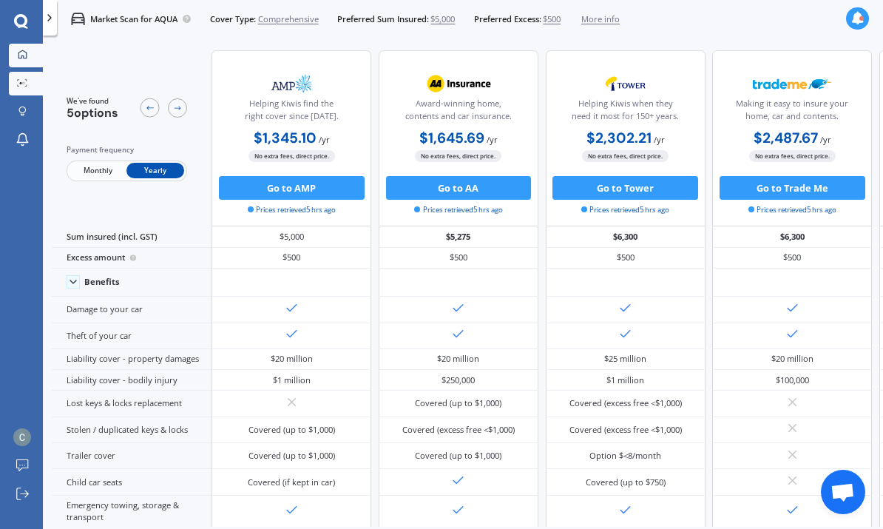
click at [21, 60] on div at bounding box center [22, 55] width 18 height 11
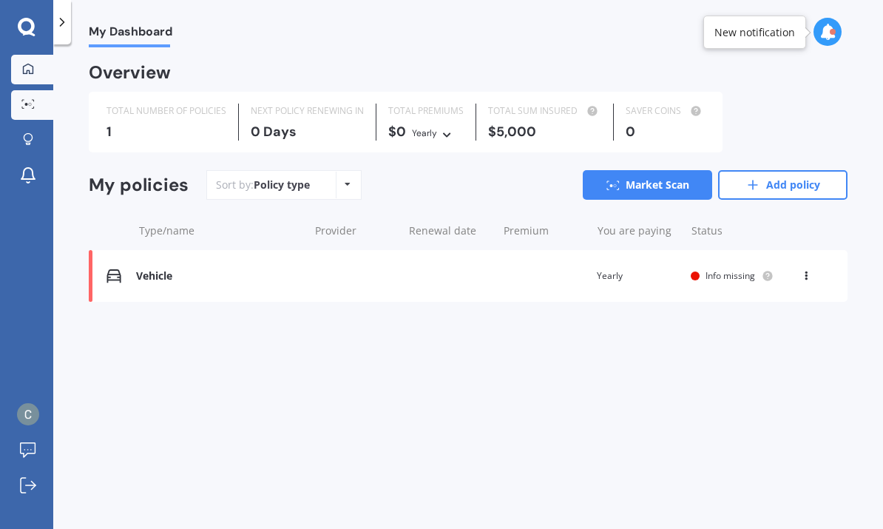
click at [19, 102] on div at bounding box center [28, 104] width 22 height 11
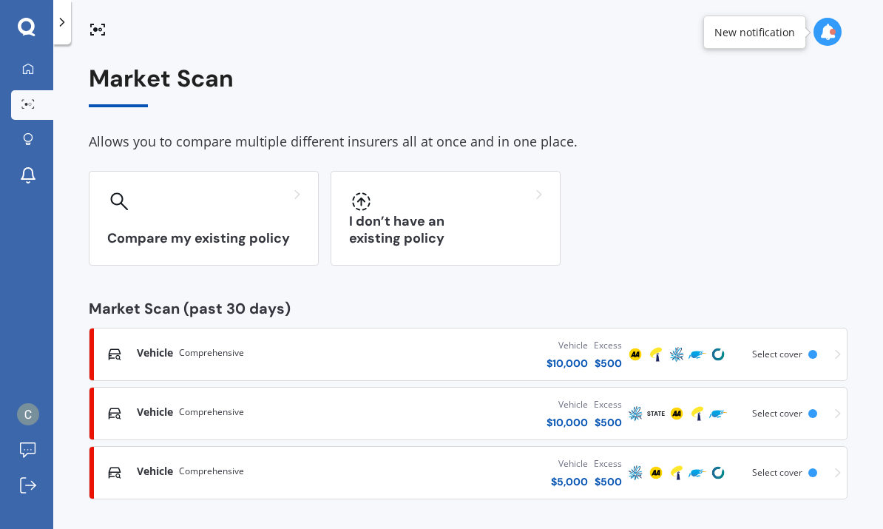
scroll to position [44, 0]
click at [169, 346] on span "Vehicle" at bounding box center [155, 353] width 36 height 15
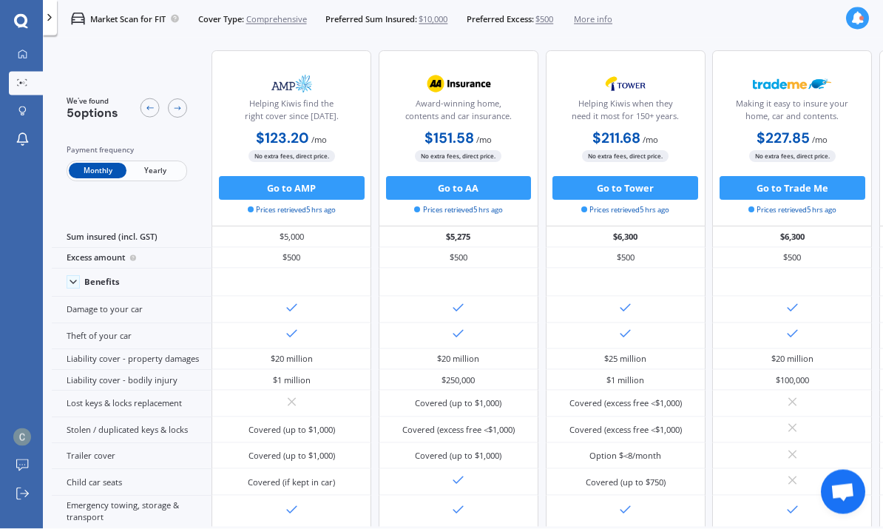
scroll to position [44, 0]
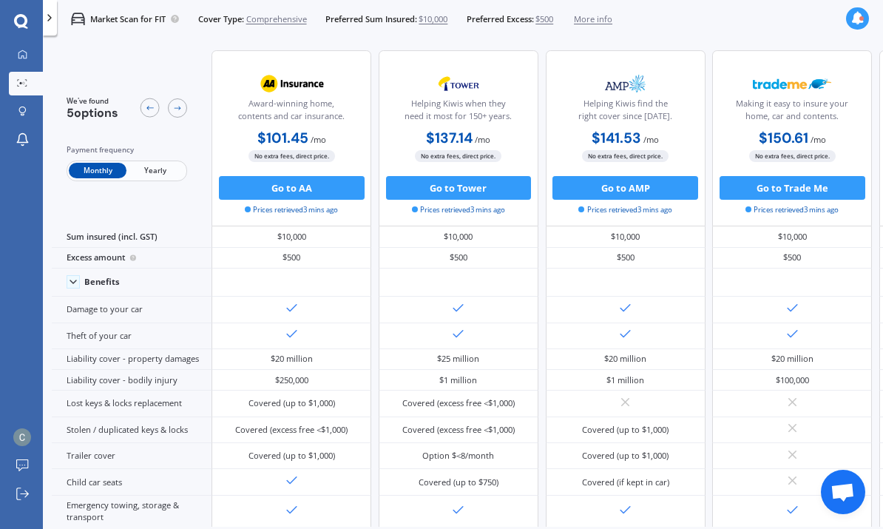
click at [141, 163] on span "Yearly" at bounding box center [156, 171] width 58 height 16
click at [90, 163] on span "Monthly" at bounding box center [98, 171] width 58 height 16
click at [144, 163] on span "Yearly" at bounding box center [156, 171] width 58 height 16
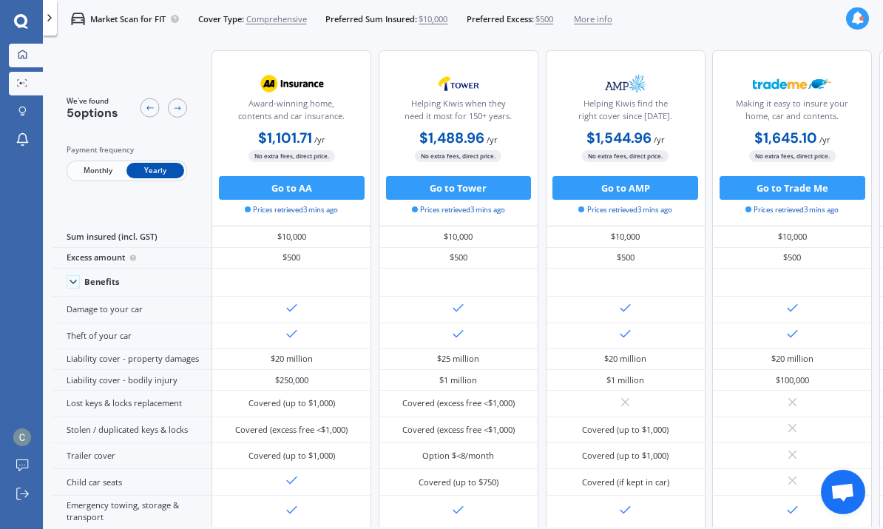
click at [18, 44] on link "My Dashboard" at bounding box center [26, 56] width 34 height 24
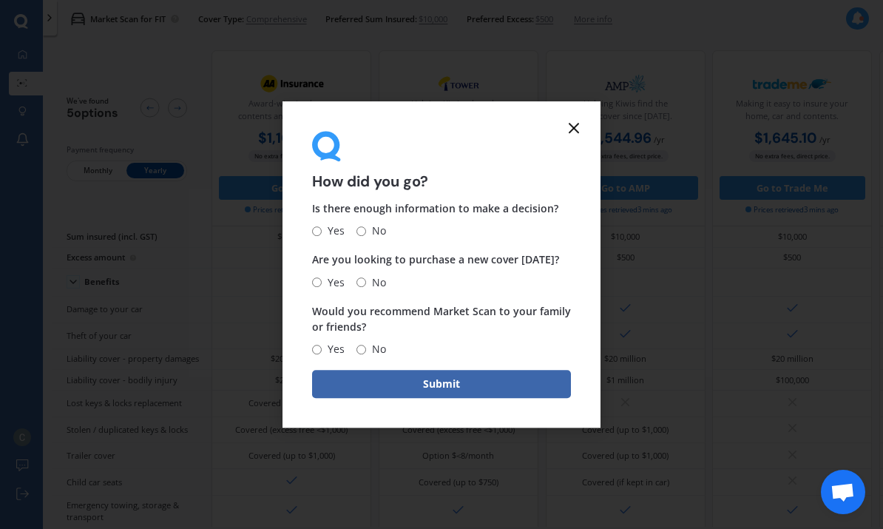
click at [570, 130] on icon at bounding box center [574, 128] width 18 height 18
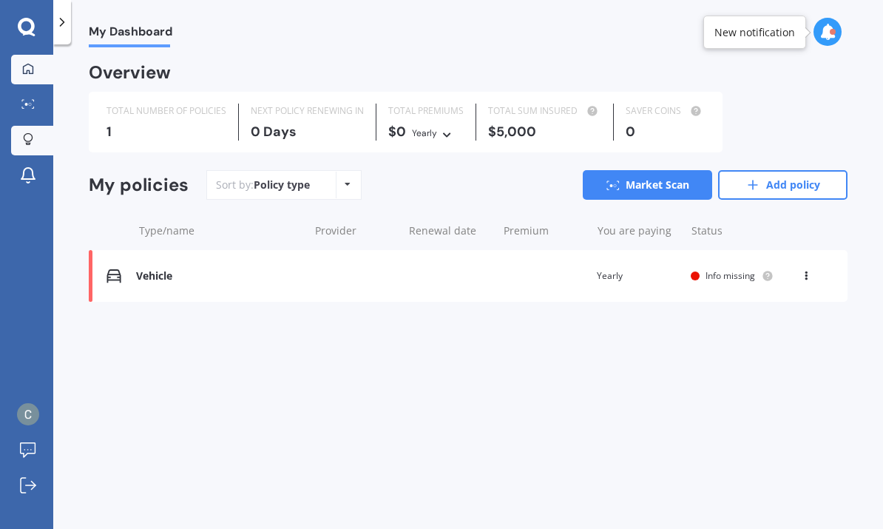
click at [27, 133] on icon at bounding box center [28, 139] width 10 height 13
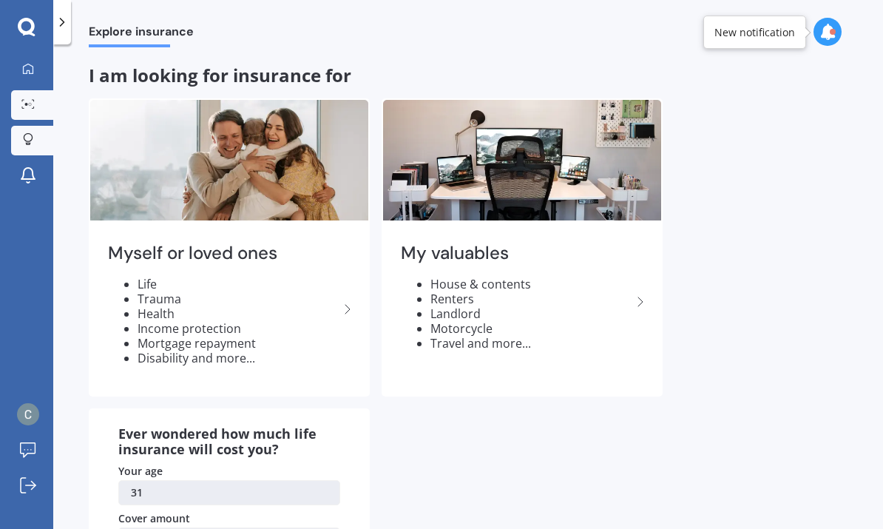
click at [26, 90] on link "Market Scan" at bounding box center [32, 105] width 42 height 30
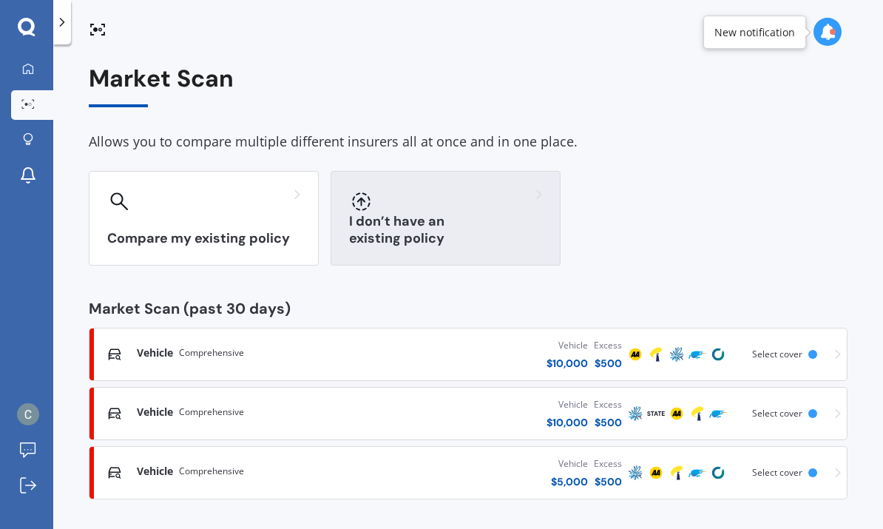
click at [383, 172] on div "I don’t have an existing policy" at bounding box center [446, 218] width 230 height 95
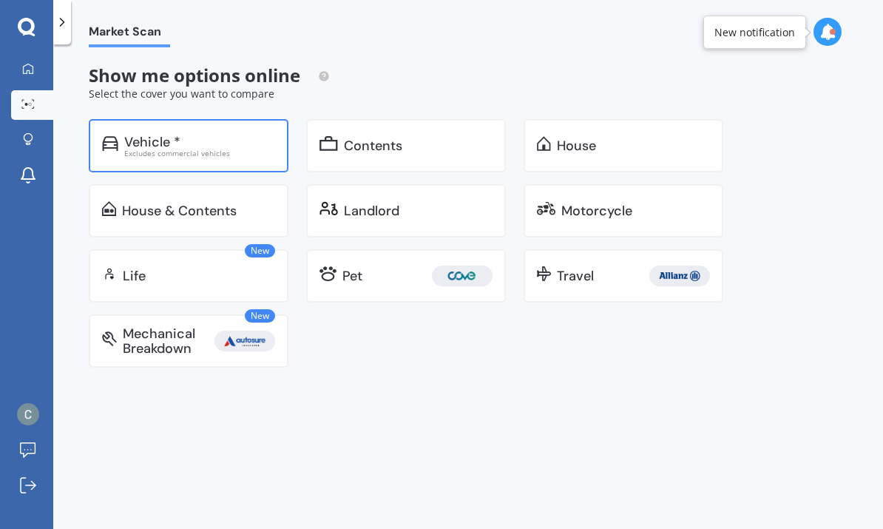
click at [135, 149] on div "Excludes commercial vehicles" at bounding box center [199, 152] width 151 height 7
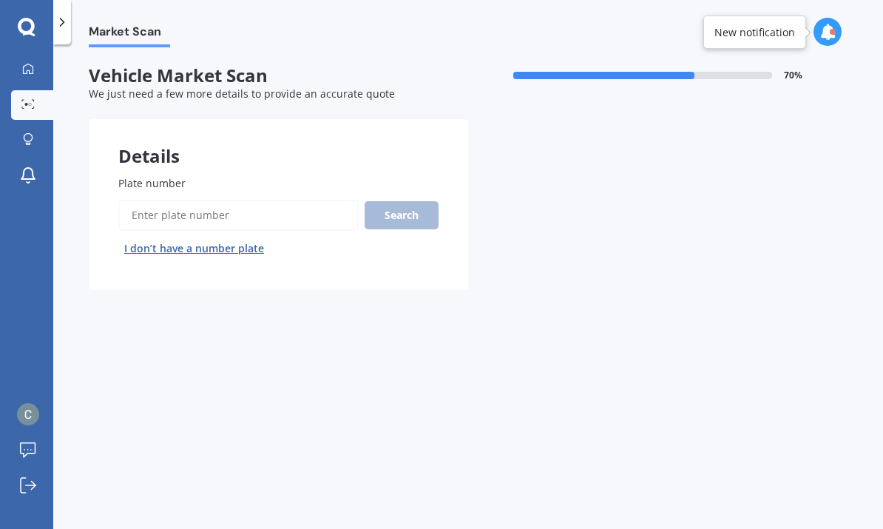
click at [158, 237] on button "I don’t have a number plate" at bounding box center [194, 249] width 152 height 24
select select "12"
select select "06"
select select "1994"
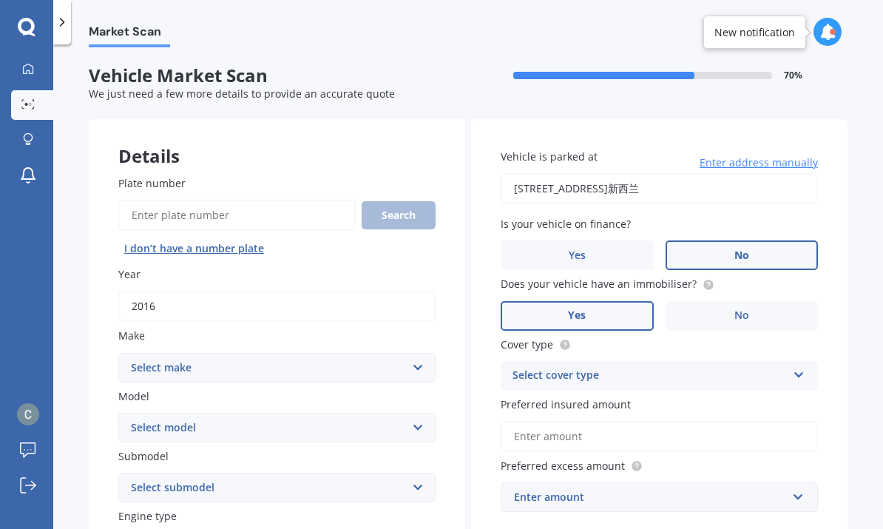
click at [141, 353] on select "Select make AC ALFA ROMEO ASTON MARTIN AUDI AUSTIN BEDFORD Bentley BMW BYD CADI…" at bounding box center [276, 368] width 317 height 30
click at [139, 353] on select "Select make AC ALFA ROMEO ASTON MARTIN AUDI AUSTIN BEDFORD Bentley BMW BYD CADI…" at bounding box center [276, 368] width 317 height 30
select select "HONDA"
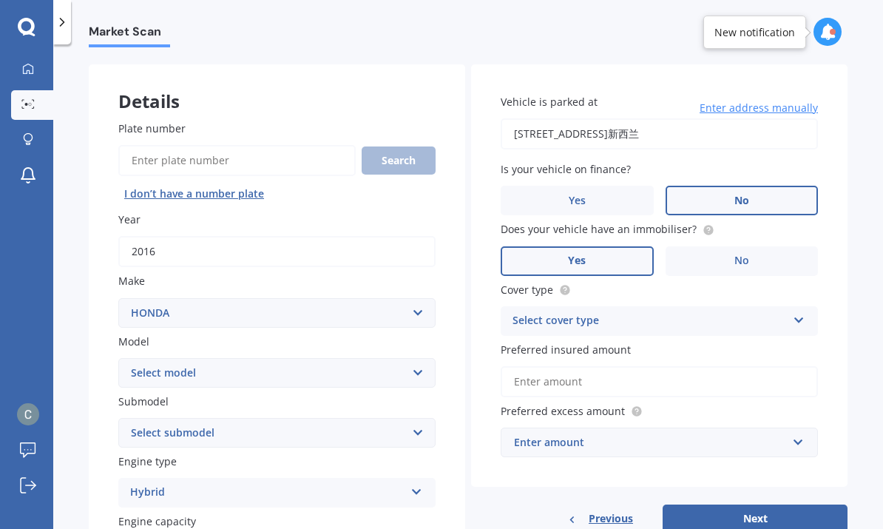
scroll to position [57, 0]
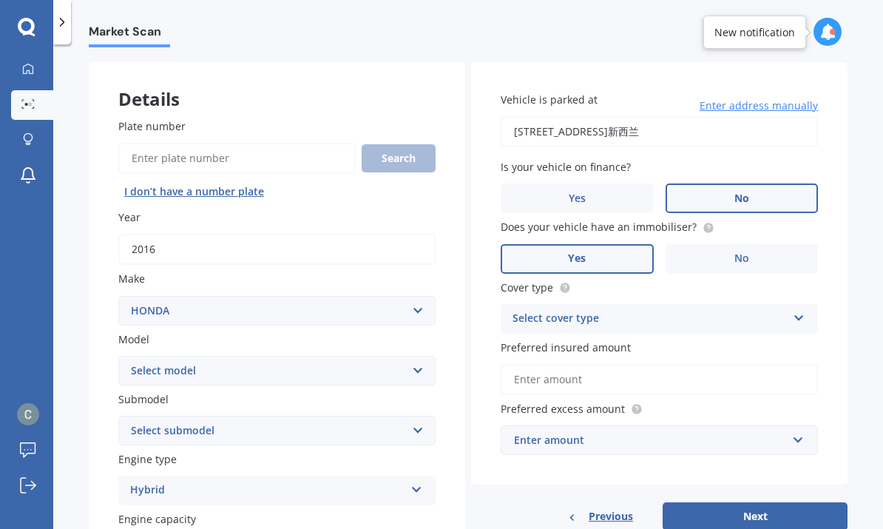
click at [319, 356] on select "Select model" at bounding box center [276, 371] width 317 height 30
select select "FIT"
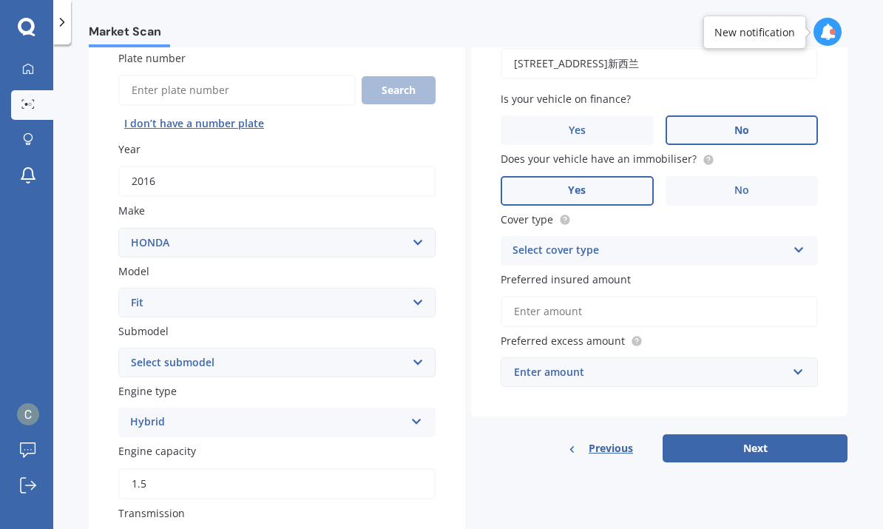
scroll to position [129, 0]
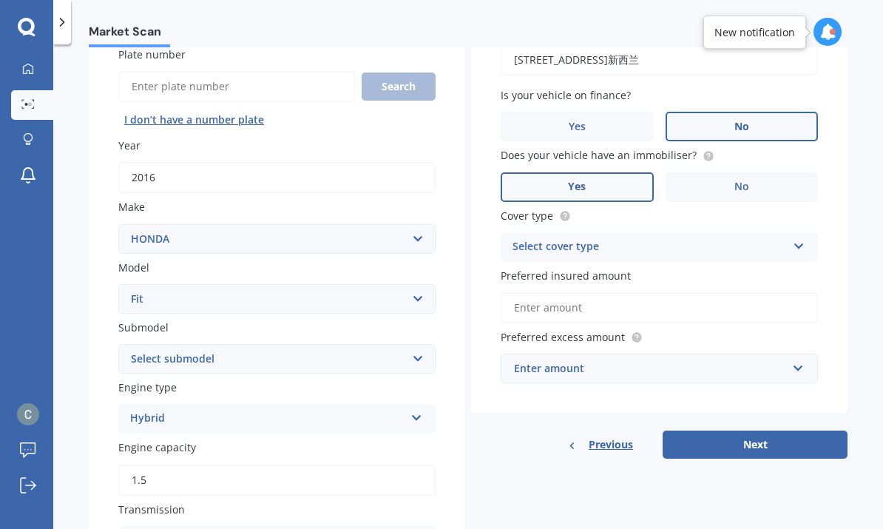
click at [297, 344] on select "Select submodel Diesel EV Hybrid Petrol" at bounding box center [276, 359] width 317 height 30
click at [280, 344] on select "Select submodel Diesel EV Hybrid Petrol" at bounding box center [276, 359] width 317 height 30
select select "PETROL"
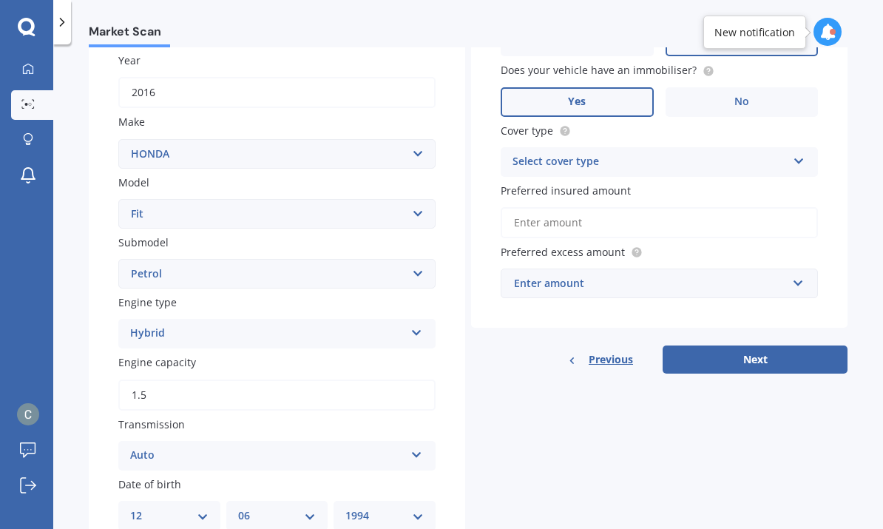
scroll to position [214, 0]
click at [296, 325] on div "Hybrid" at bounding box center [267, 334] width 275 height 18
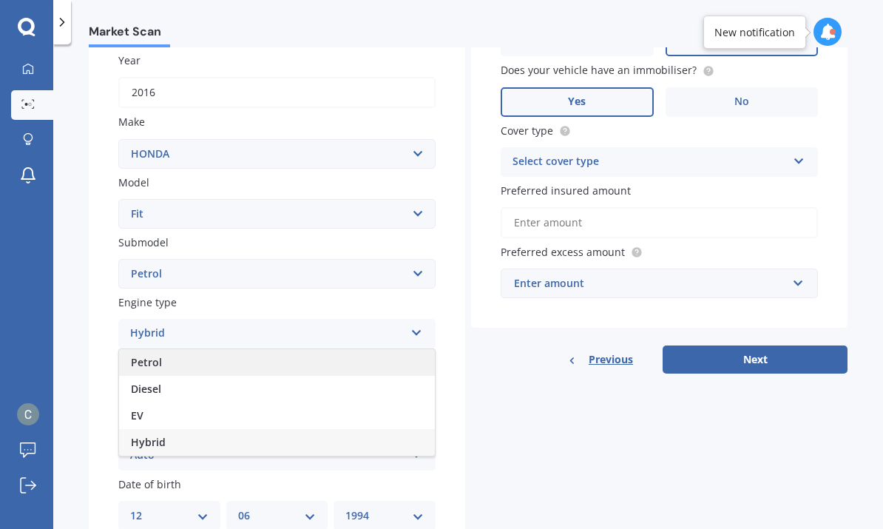
click at [159, 355] on span "Petrol" at bounding box center [146, 362] width 31 height 14
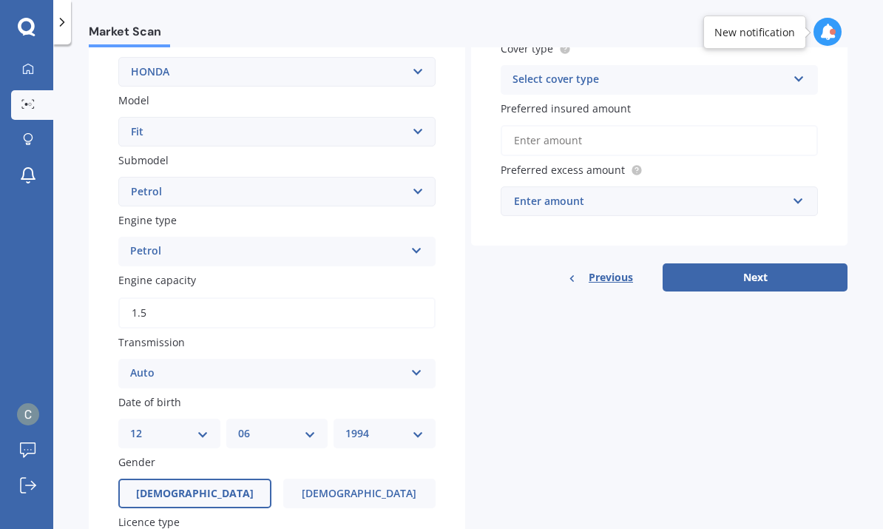
scroll to position [296, 0]
click at [328, 297] on input "1.5" at bounding box center [276, 312] width 317 height 31
type input "1.3"
click at [369, 365] on div "Auto" at bounding box center [267, 374] width 275 height 18
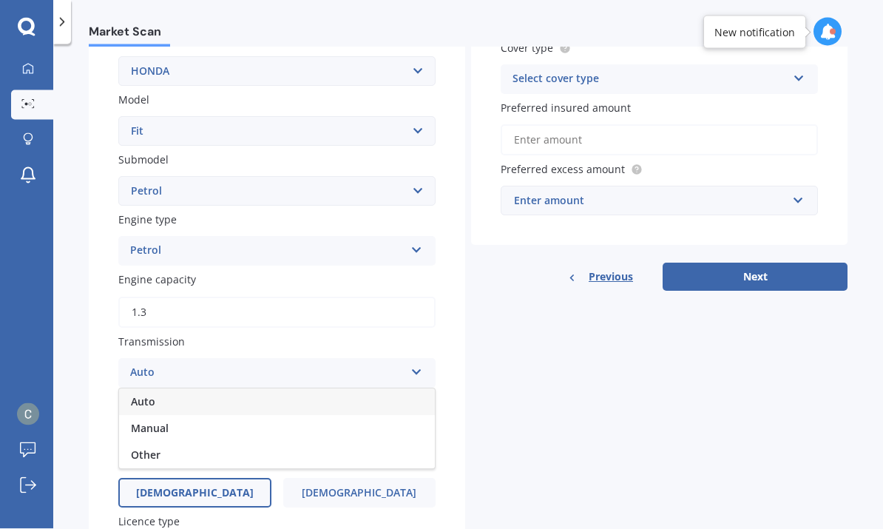
scroll to position [44, 0]
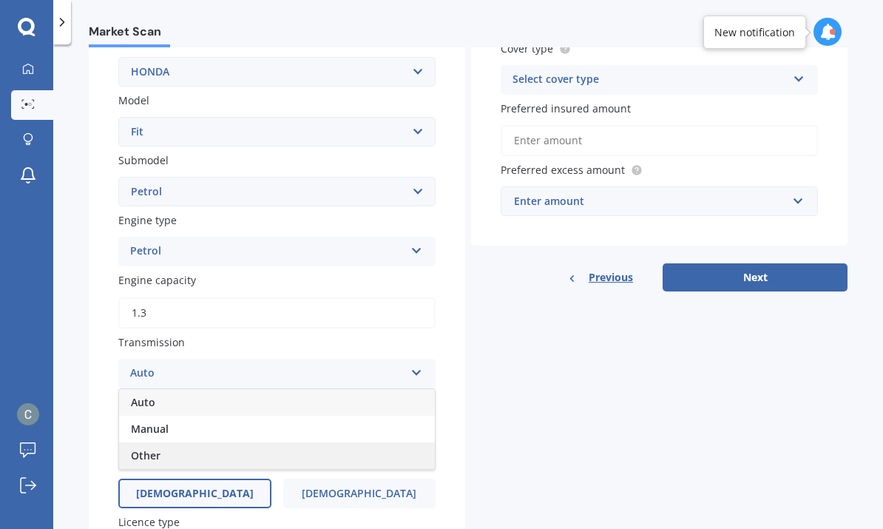
click at [158, 448] on span "Other" at bounding box center [146, 455] width 30 height 14
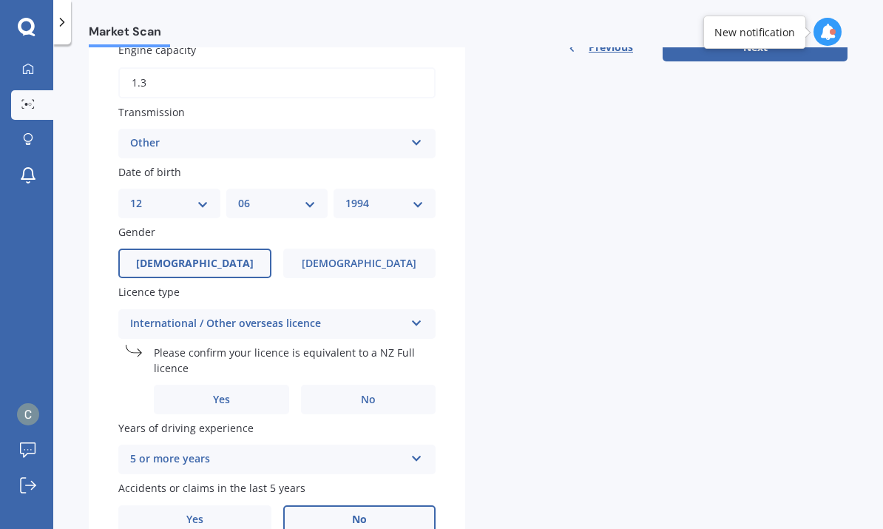
scroll to position [525, 0]
click at [376, 386] on label "No" at bounding box center [368, 401] width 135 height 30
click at [0, 0] on input "No" at bounding box center [0, 0] width 0 height 0
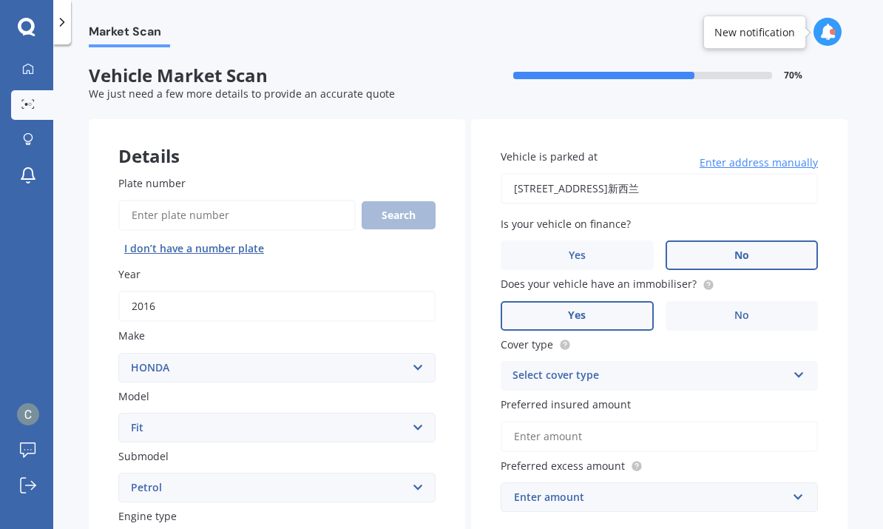
scroll to position [0, 0]
click at [753, 173] on input "48 Liverpool Street, Auckland Central, Auckland 1010新西兰" at bounding box center [659, 188] width 317 height 31
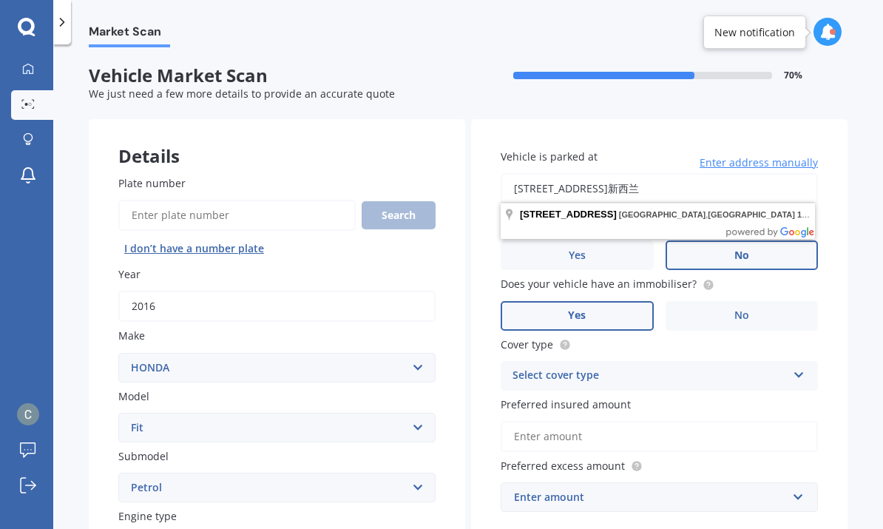
scroll to position [44, 0]
click at [849, 239] on div "Market Scan Vehicle Market Scan 70 % We just need a few more details to provide…" at bounding box center [468, 289] width 830 height 485
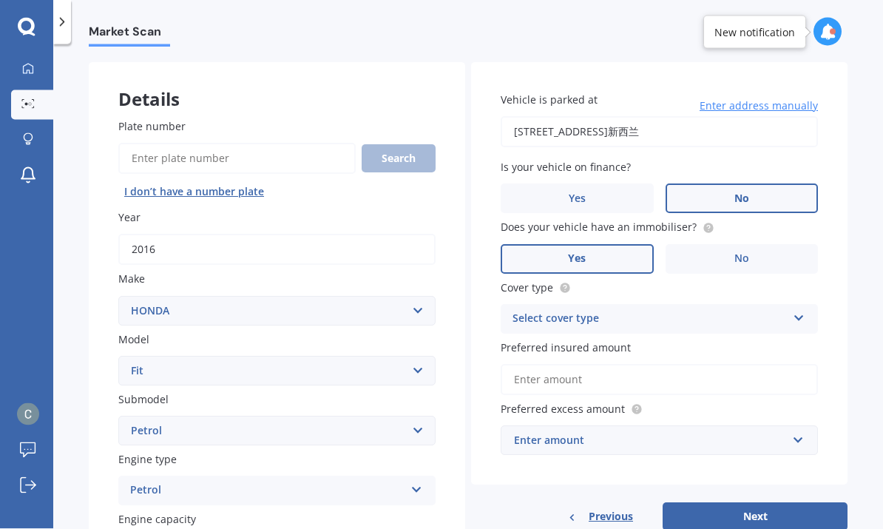
scroll to position [58, 0]
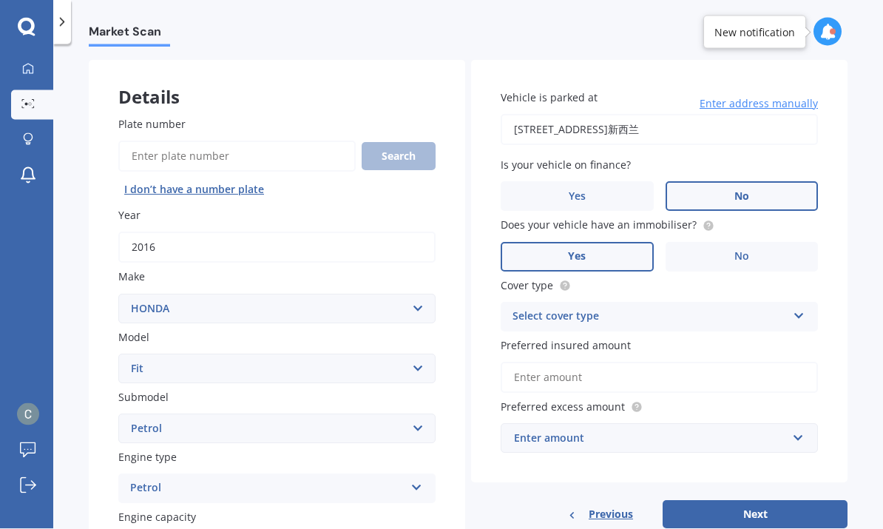
click at [767, 309] on div "Select cover type" at bounding box center [650, 318] width 275 height 18
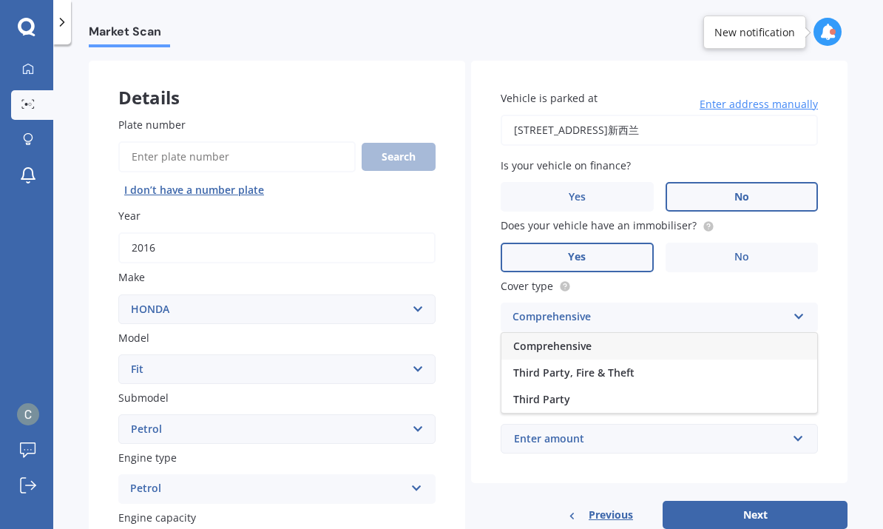
click at [599, 333] on div "Comprehensive" at bounding box center [660, 346] width 316 height 27
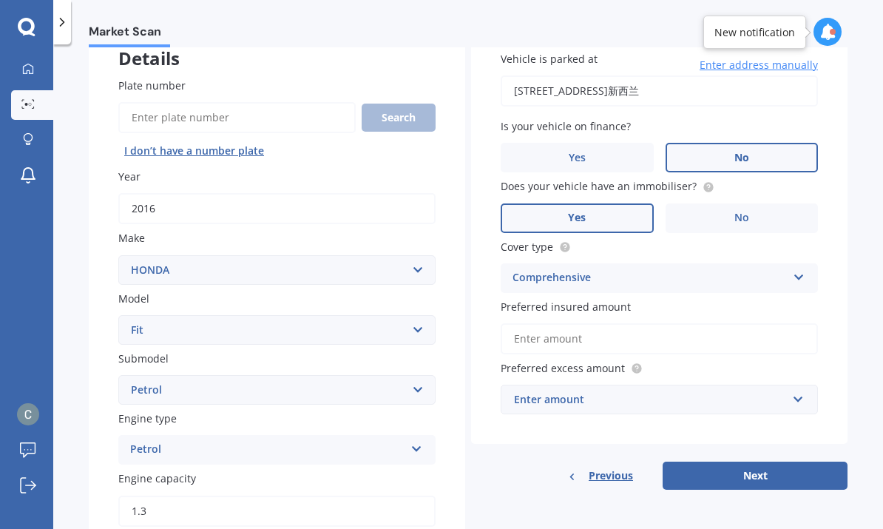
scroll to position [135, 0]
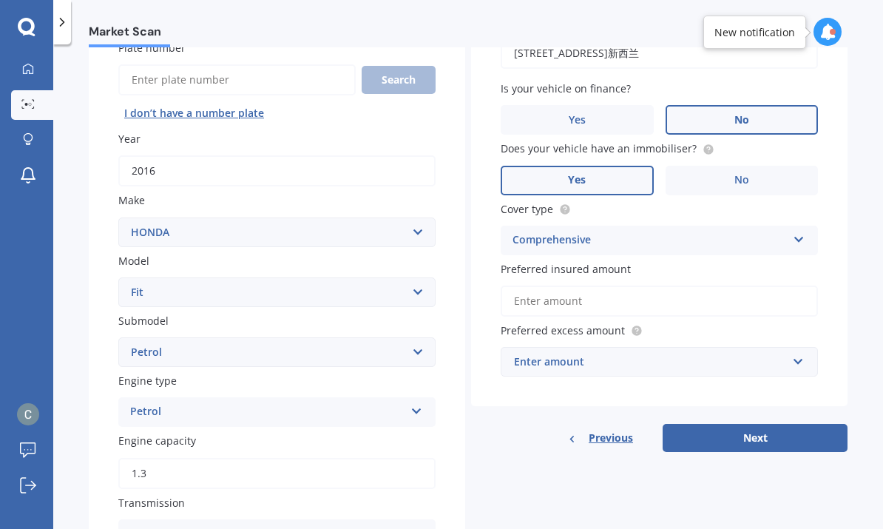
click at [699, 286] on input "Preferred insured amount" at bounding box center [659, 301] width 317 height 31
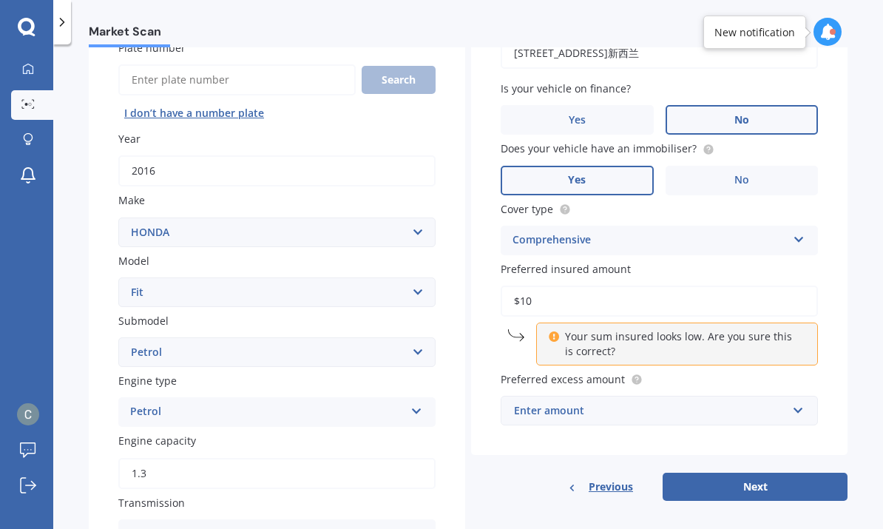
scroll to position [44, 0]
type input "$10,000"
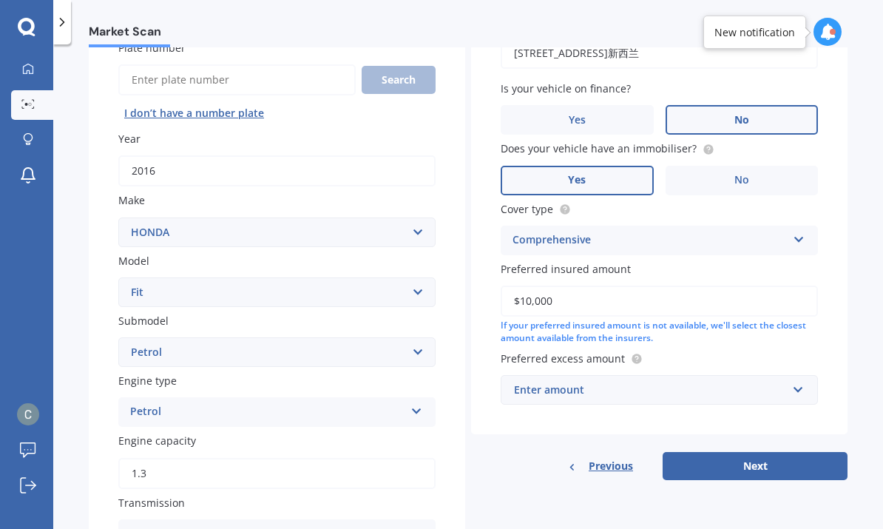
click at [696, 382] on div "Enter amount" at bounding box center [650, 390] width 273 height 16
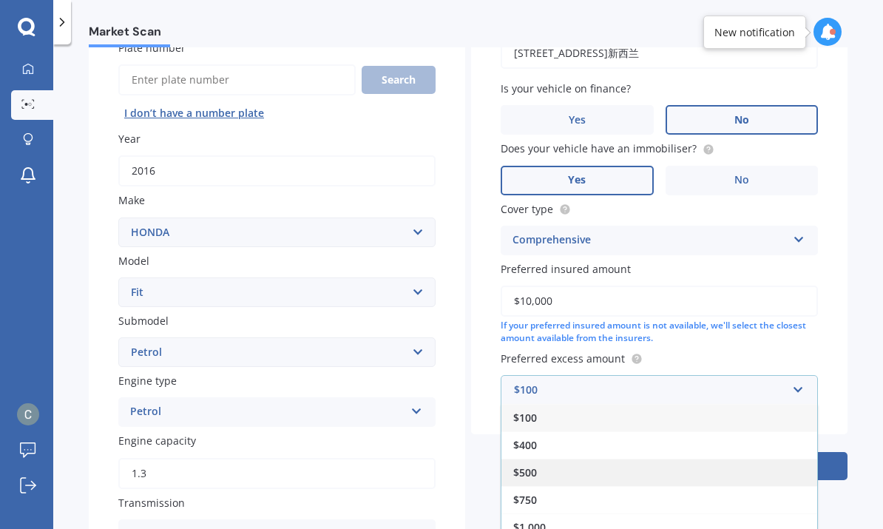
click at [535, 465] on span "$500" at bounding box center [526, 472] width 24 height 14
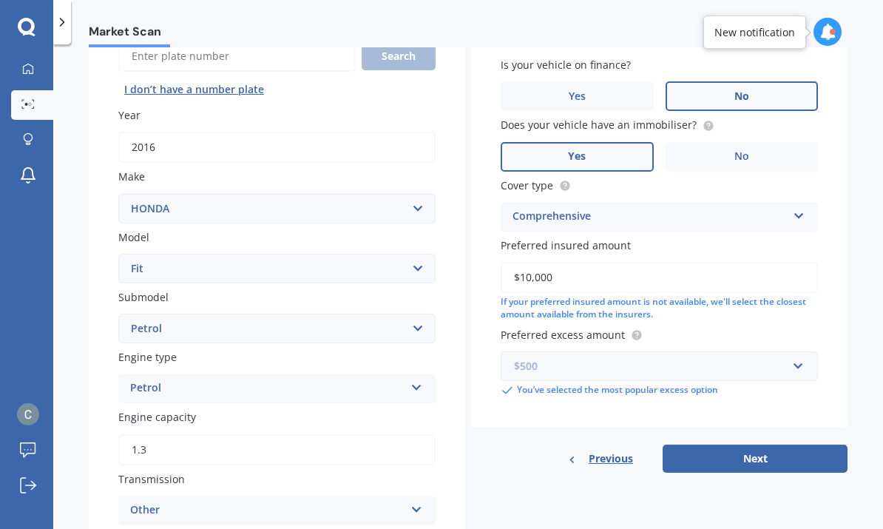
scroll to position [181, 0]
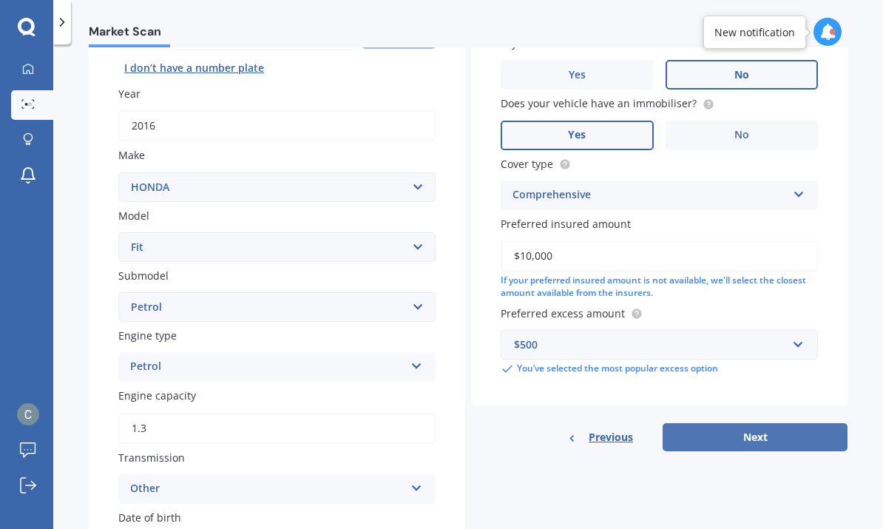
click at [771, 423] on button "Next" at bounding box center [755, 437] width 185 height 28
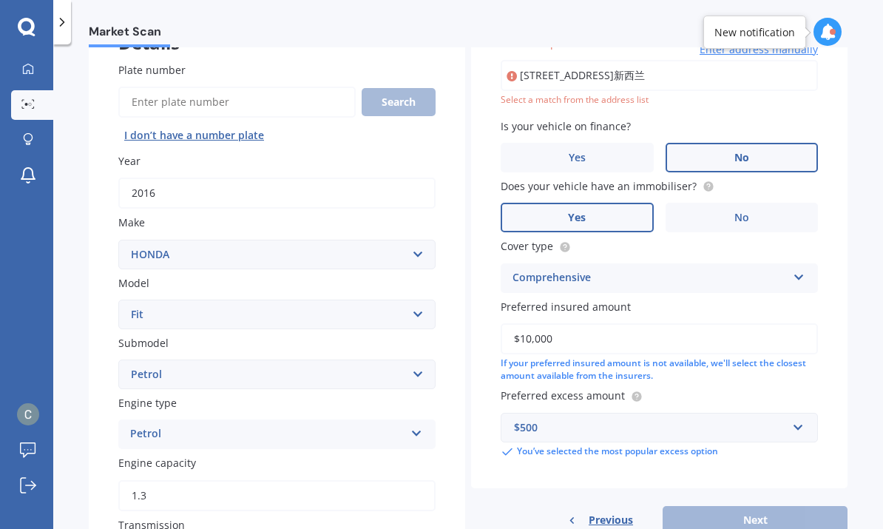
scroll to position [100, 0]
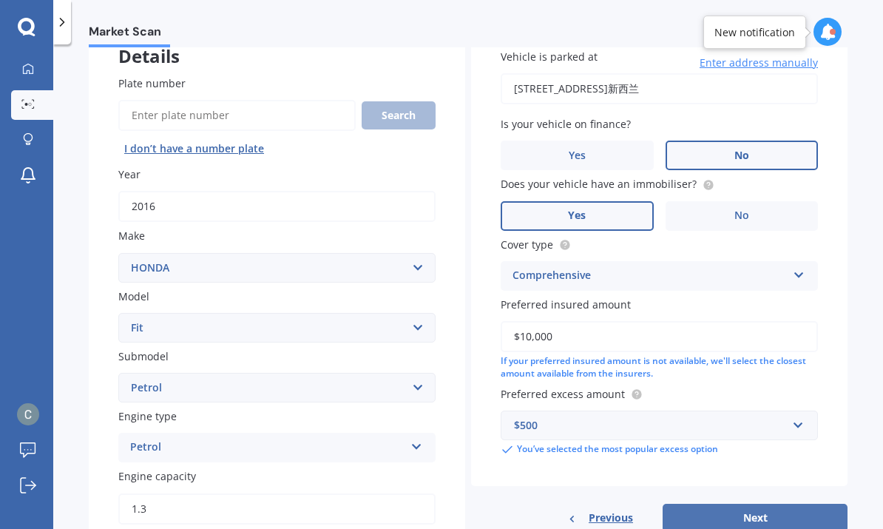
click at [755, 504] on button "Next" at bounding box center [755, 518] width 185 height 28
select select "12"
select select "06"
select select "1994"
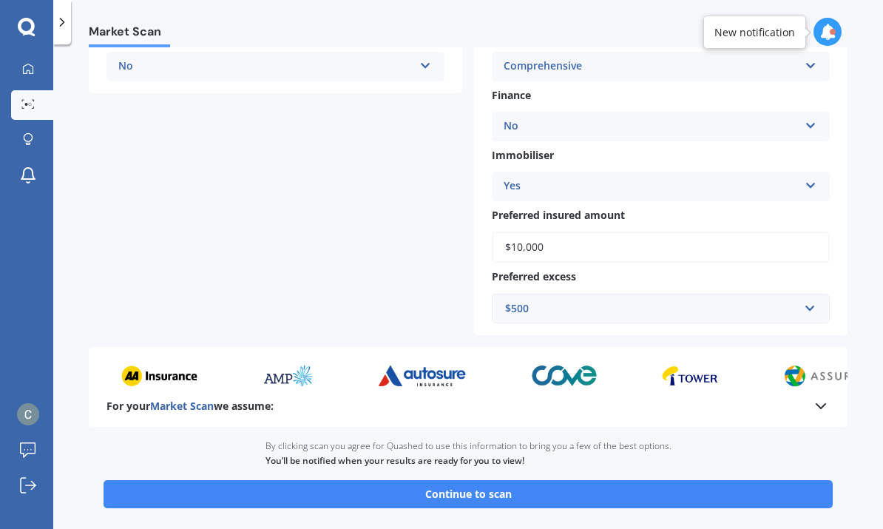
scroll to position [464, 0]
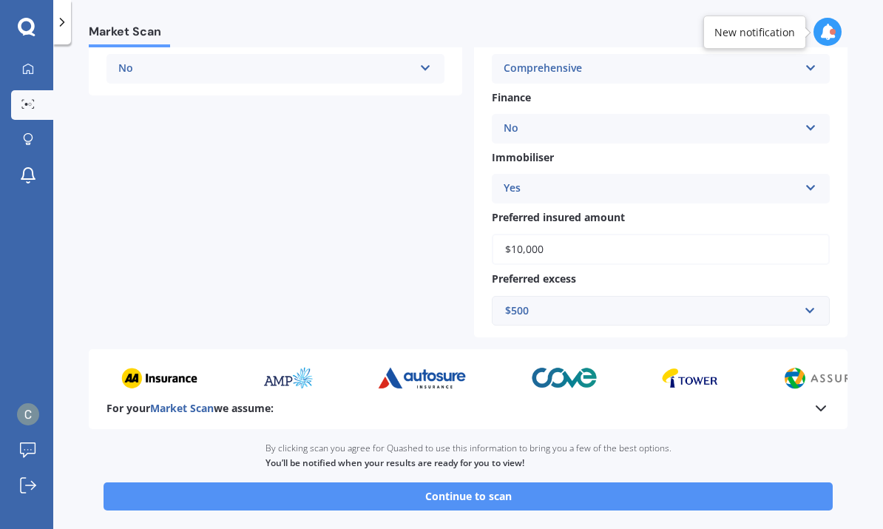
click at [627, 482] on button "Continue to scan" at bounding box center [469, 496] width 730 height 28
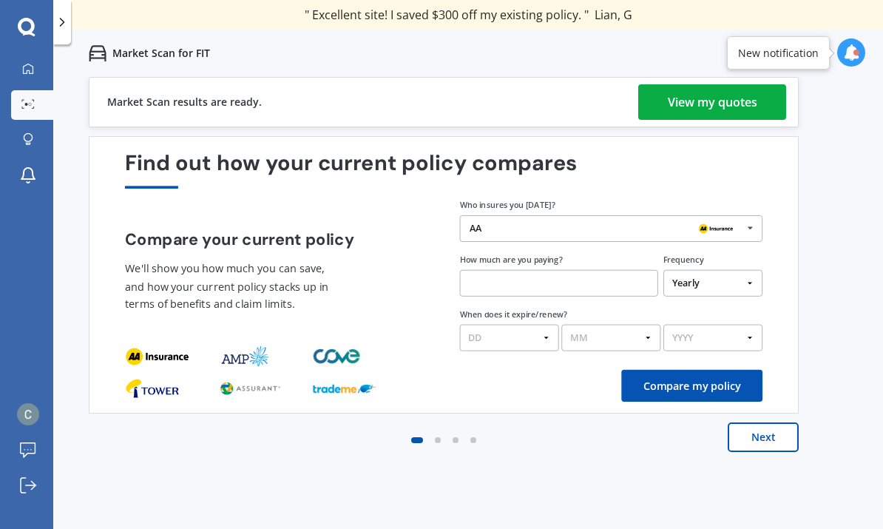
click at [750, 101] on div "View my quotes" at bounding box center [713, 102] width 90 height 36
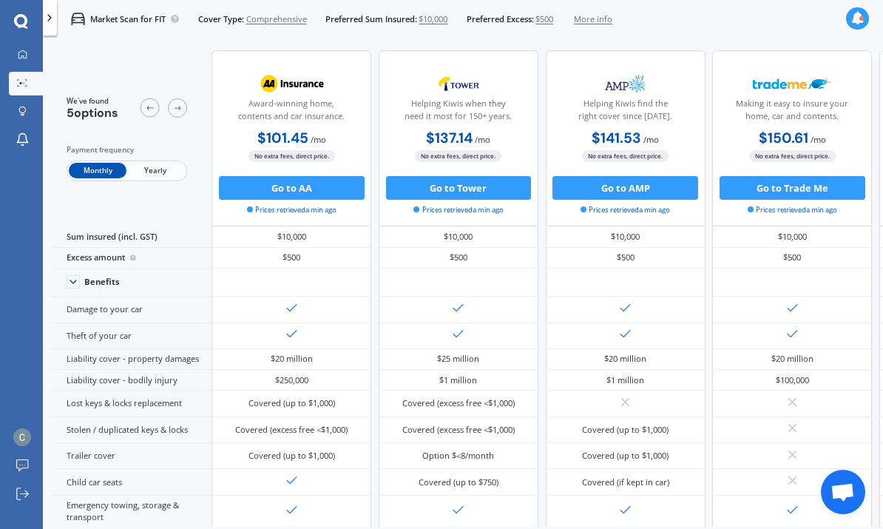
click at [162, 168] on span "Yearly" at bounding box center [156, 171] width 58 height 16
